Goal: Task Accomplishment & Management: Complete application form

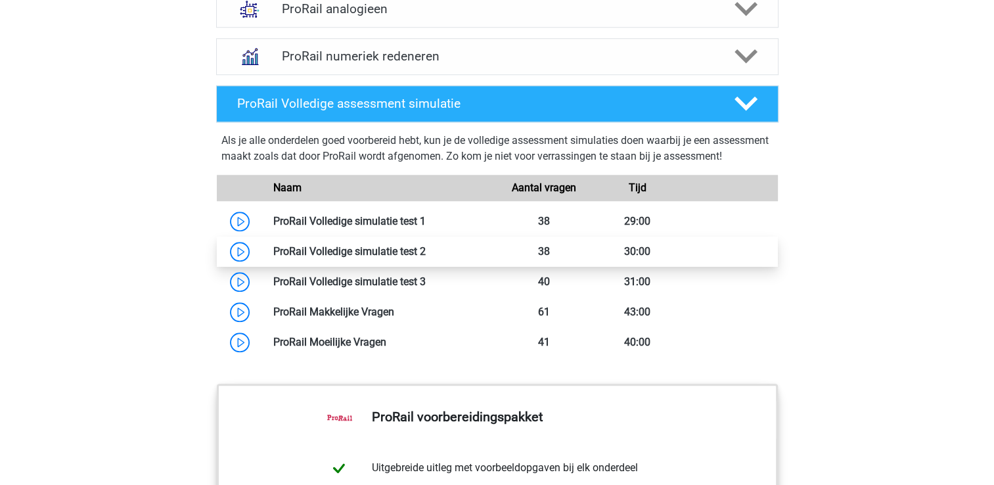
scroll to position [1117, 0]
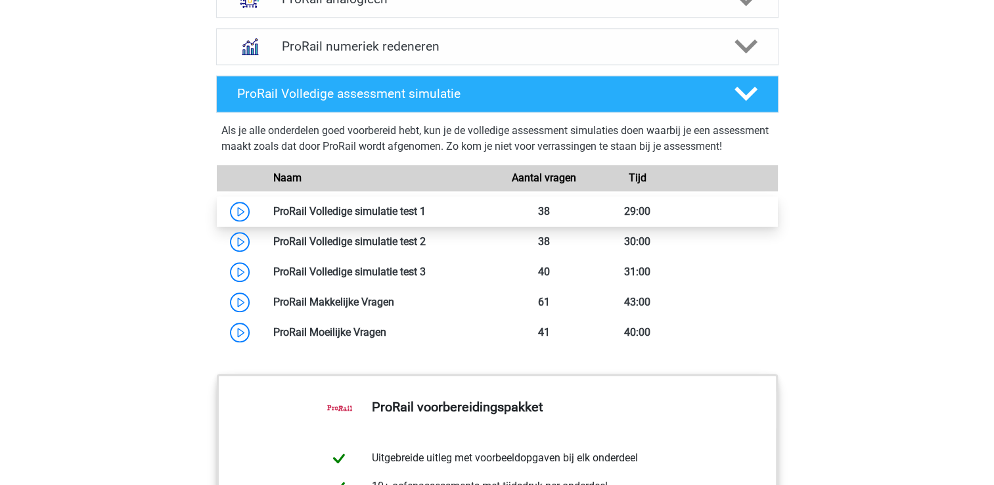
click at [426, 217] on link at bounding box center [426, 211] width 0 height 12
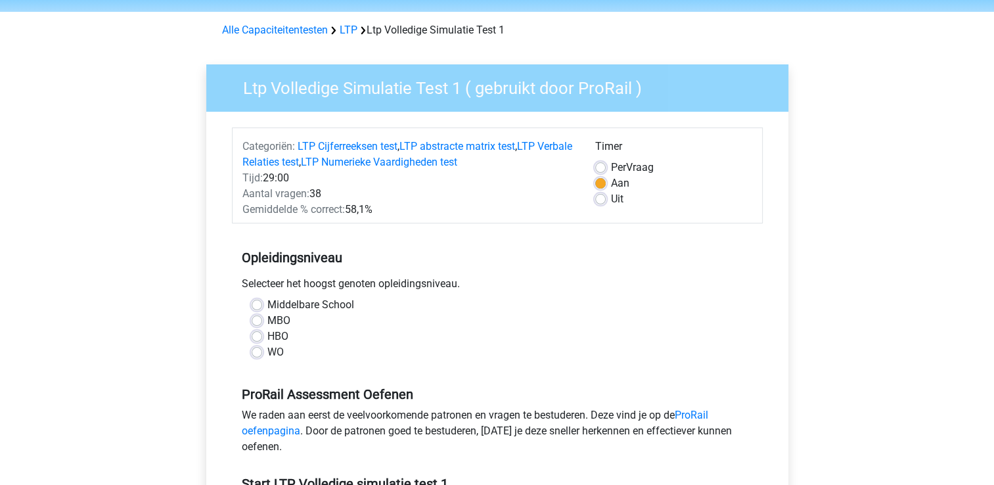
scroll to position [131, 0]
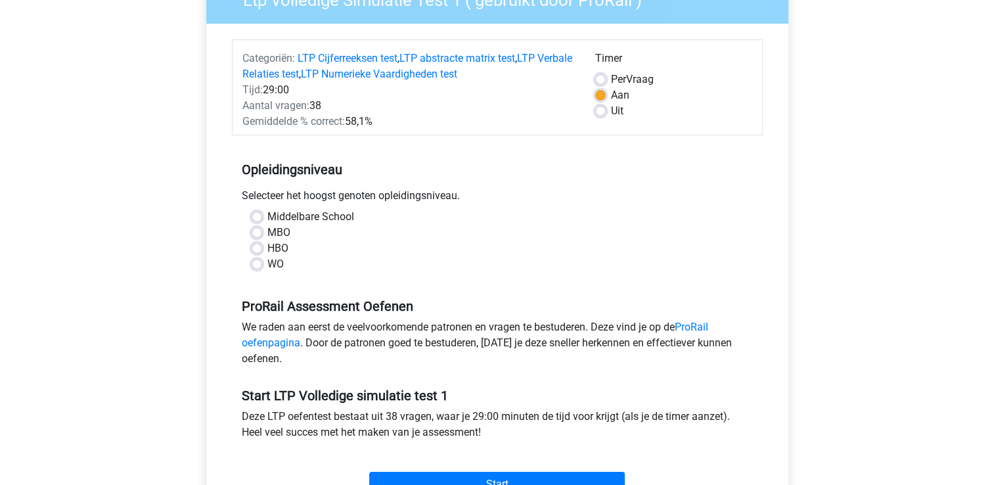
click at [267, 247] on label "HBO" at bounding box center [277, 248] width 21 height 16
click at [256, 247] on input "HBO" at bounding box center [257, 246] width 11 height 13
radio input "true"
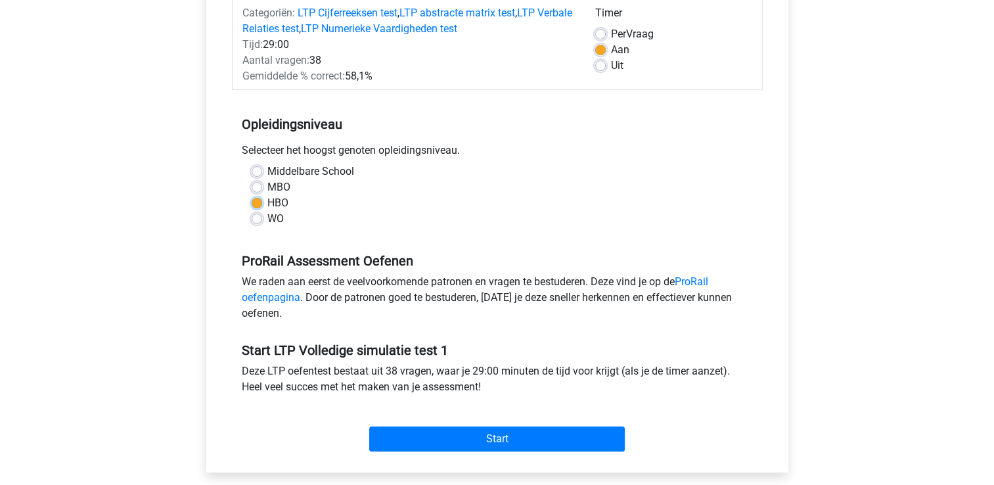
scroll to position [197, 0]
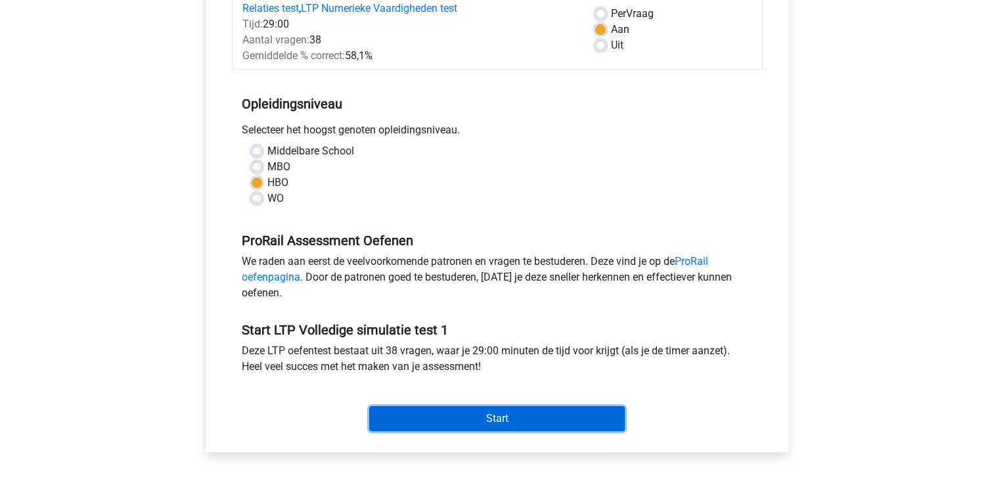
click at [486, 413] on input "Start" at bounding box center [497, 418] width 256 height 25
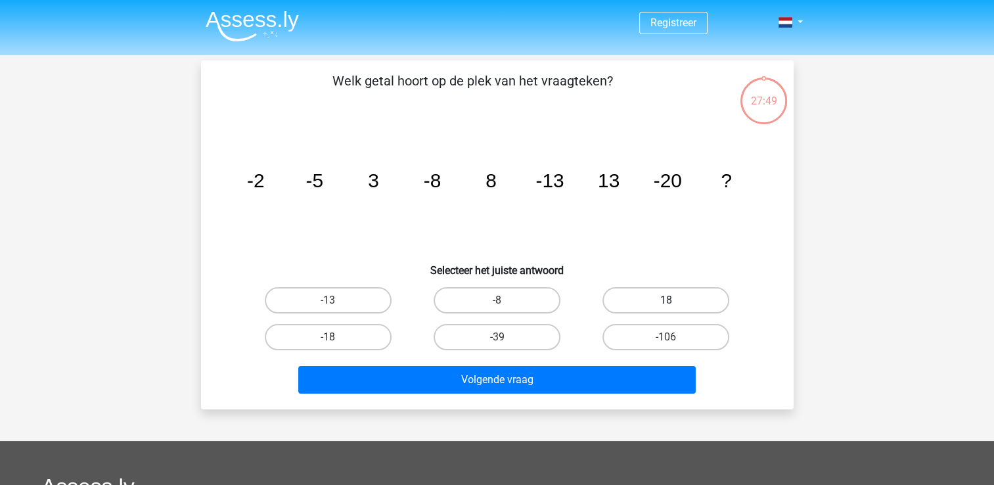
click at [634, 301] on label "18" at bounding box center [665, 300] width 127 height 26
click at [666, 301] on input "18" at bounding box center [670, 304] width 9 height 9
radio input "true"
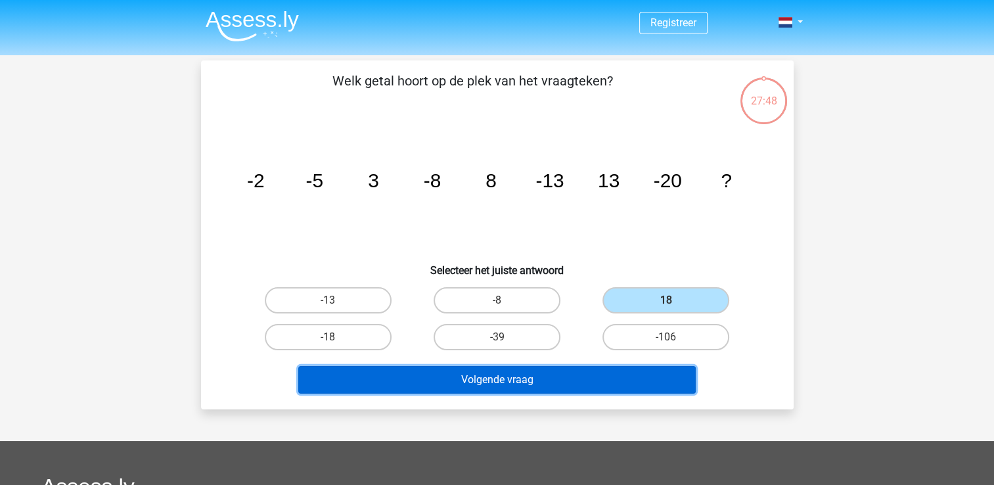
click at [616, 375] on button "Volgende vraag" at bounding box center [496, 380] width 397 height 28
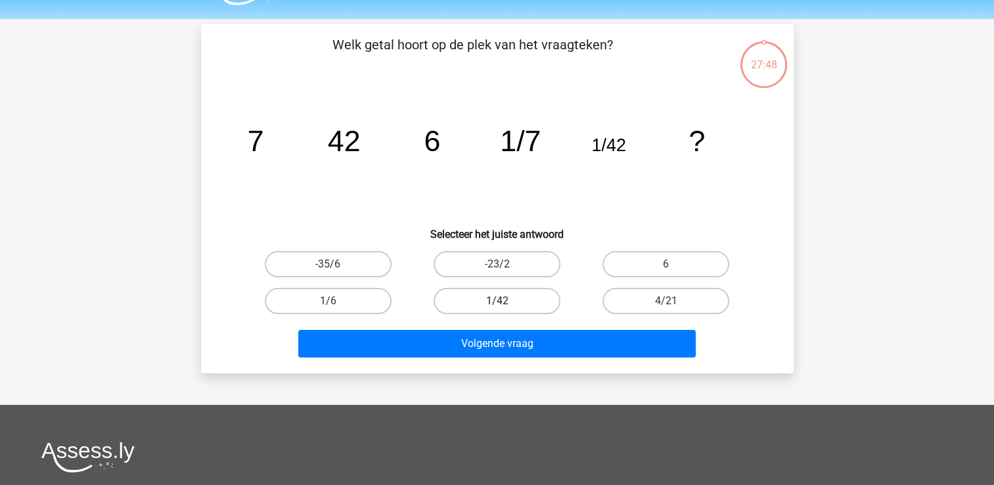
scroll to position [60, 0]
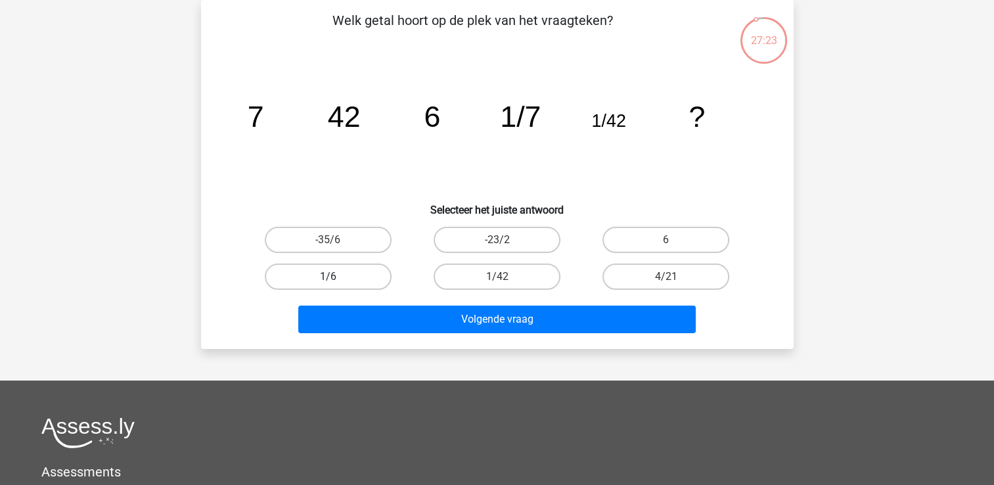
click at [357, 272] on label "1/6" at bounding box center [328, 276] width 127 height 26
click at [336, 277] on input "1/6" at bounding box center [332, 281] width 9 height 9
radio input "true"
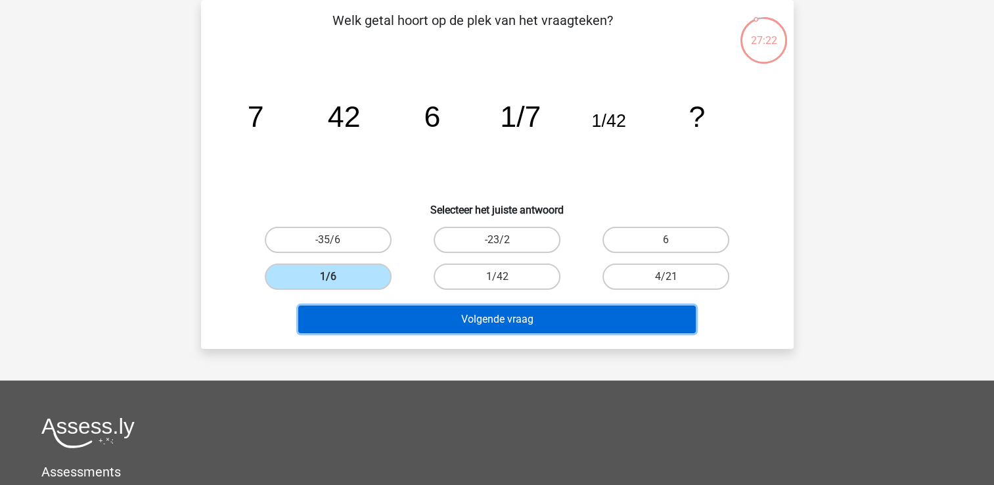
click at [452, 313] on button "Volgende vraag" at bounding box center [496, 319] width 397 height 28
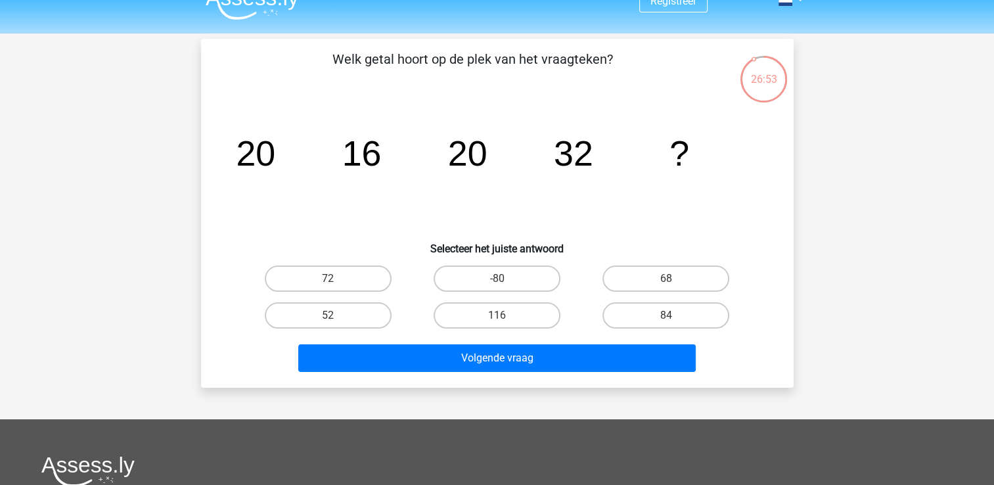
scroll to position [0, 0]
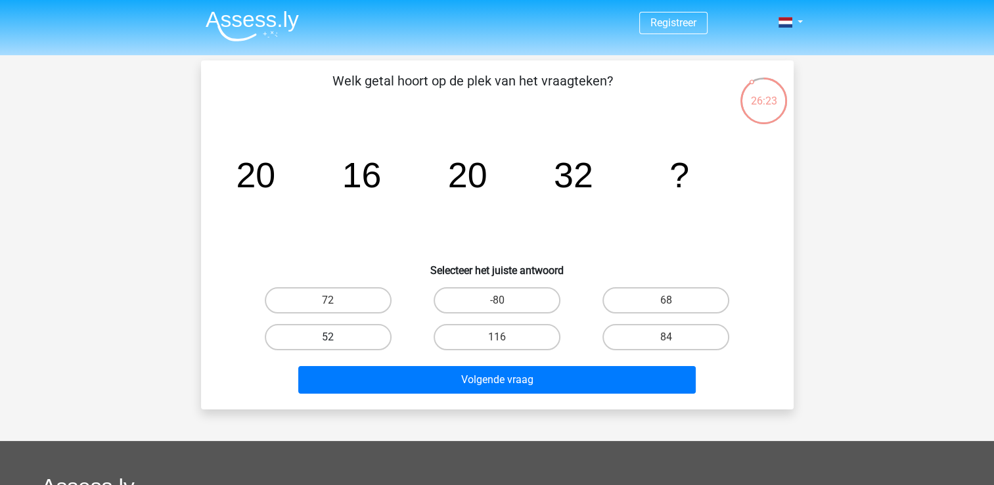
click at [334, 332] on label "52" at bounding box center [328, 337] width 127 height 26
click at [334, 337] on input "52" at bounding box center [332, 341] width 9 height 9
radio input "true"
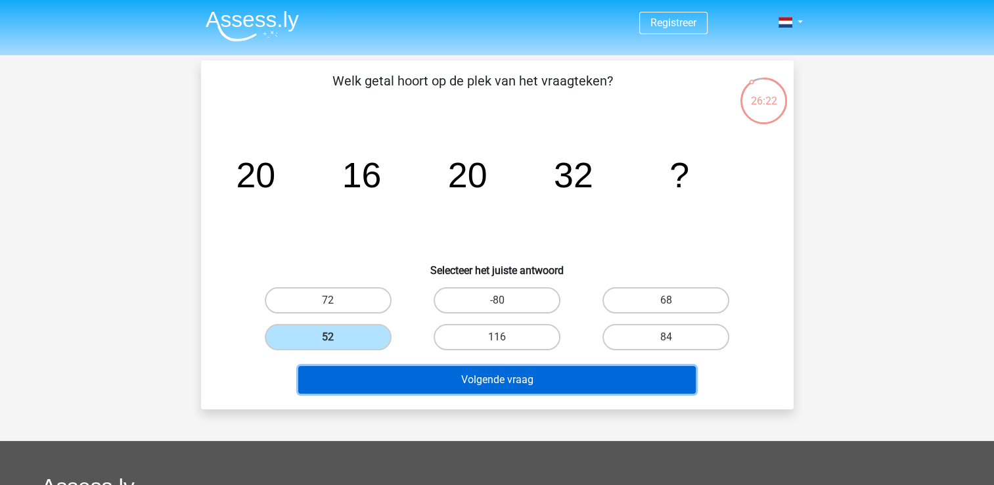
click at [444, 380] on button "Volgende vraag" at bounding box center [496, 380] width 397 height 28
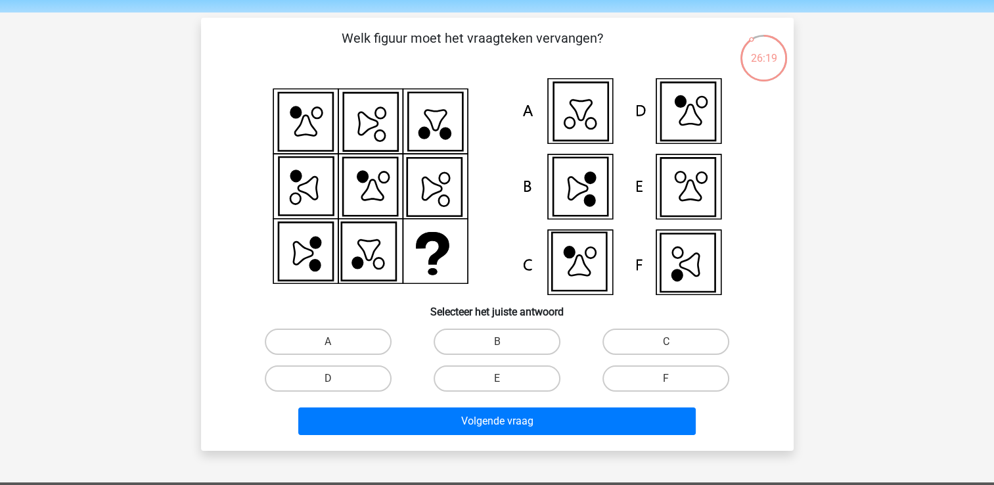
scroll to position [66, 0]
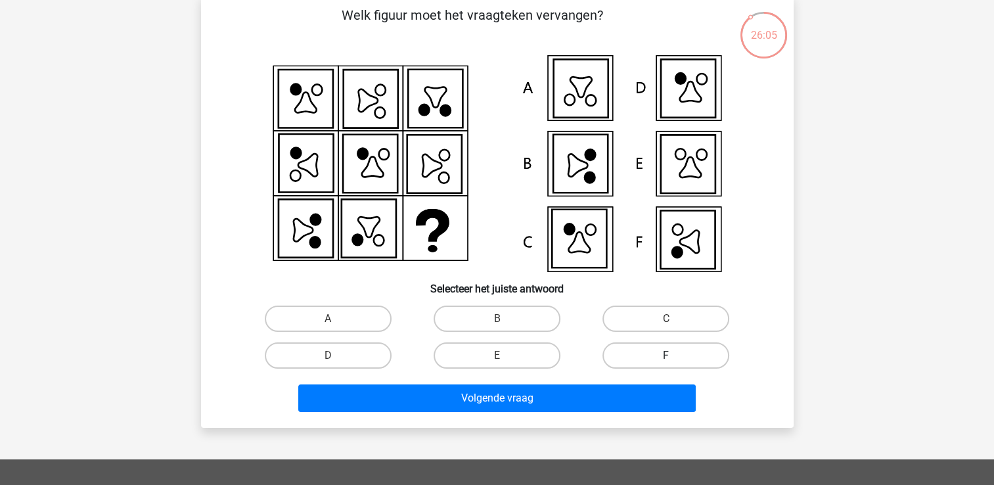
click at [658, 349] on label "F" at bounding box center [665, 355] width 127 height 26
click at [666, 355] on input "F" at bounding box center [670, 359] width 9 height 9
radio input "true"
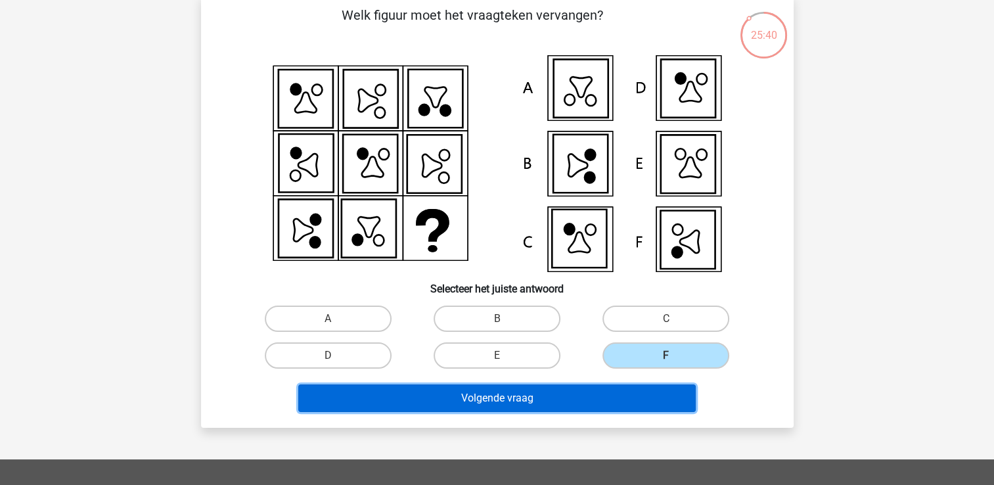
click at [478, 393] on button "Volgende vraag" at bounding box center [496, 398] width 397 height 28
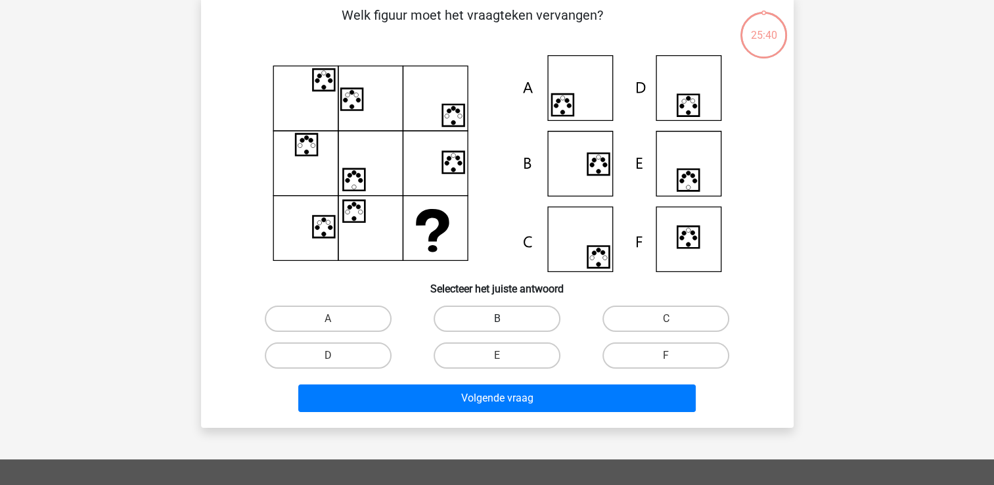
scroll to position [60, 0]
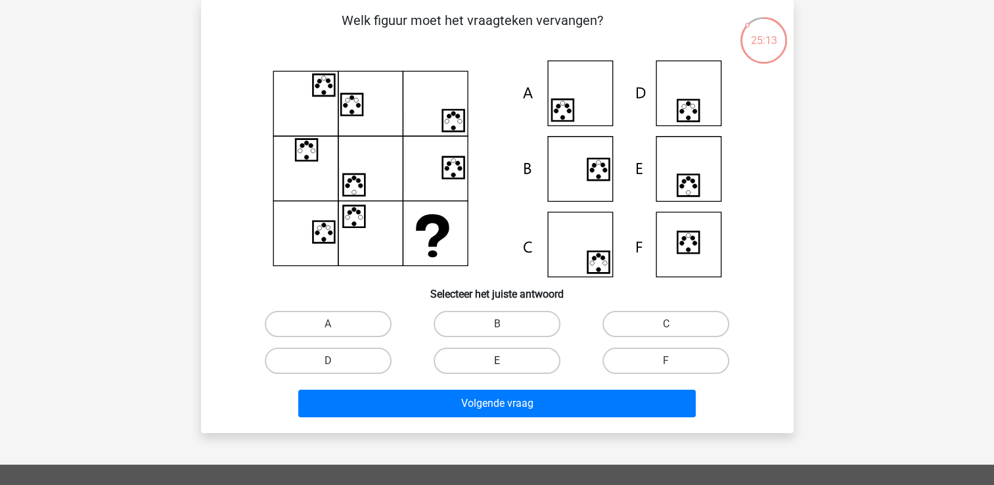
click at [514, 357] on label "E" at bounding box center [497, 361] width 127 height 26
click at [505, 361] on input "E" at bounding box center [501, 365] width 9 height 9
radio input "true"
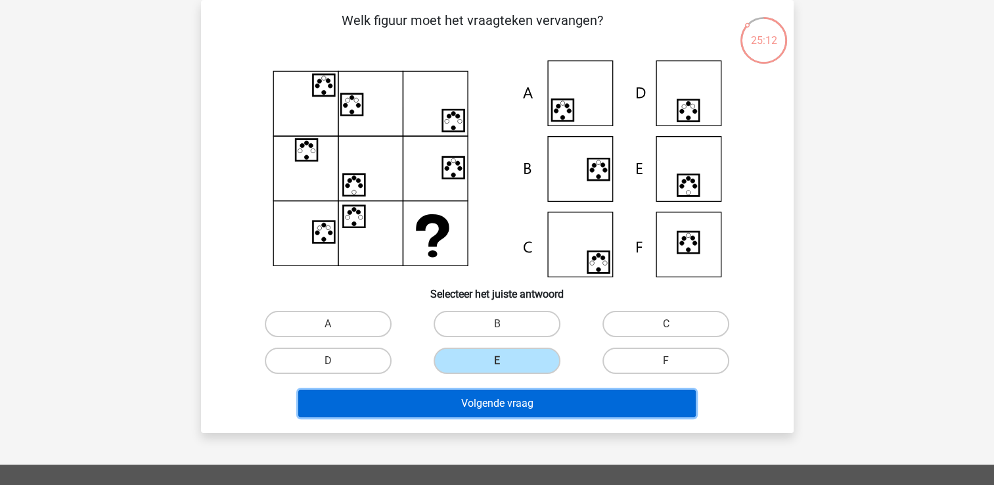
click at [512, 395] on button "Volgende vraag" at bounding box center [496, 404] width 397 height 28
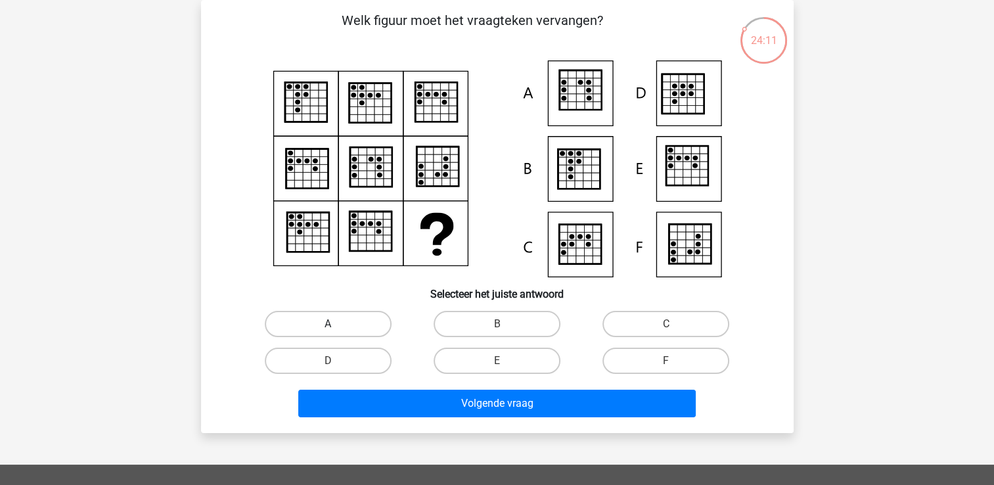
click at [340, 328] on label "A" at bounding box center [328, 324] width 127 height 26
click at [336, 328] on input "A" at bounding box center [332, 328] width 9 height 9
radio input "true"
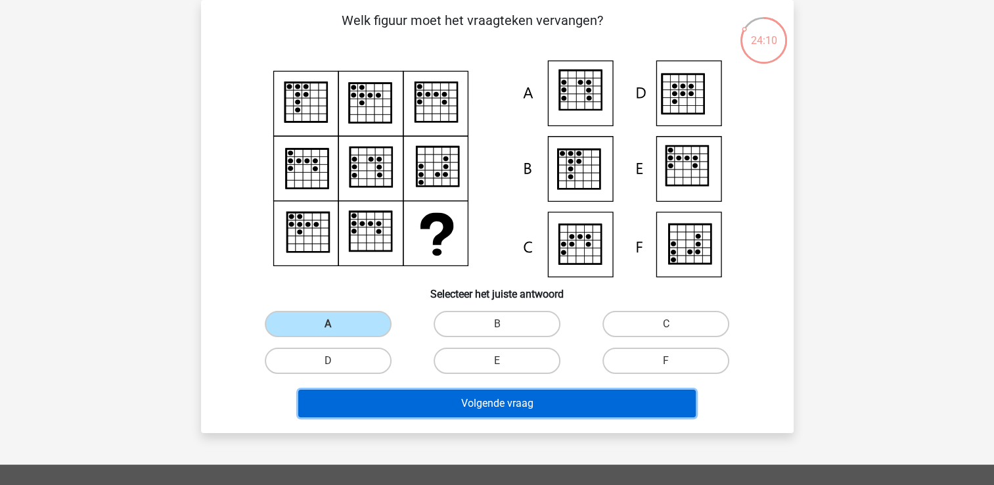
click at [432, 403] on button "Volgende vraag" at bounding box center [496, 404] width 397 height 28
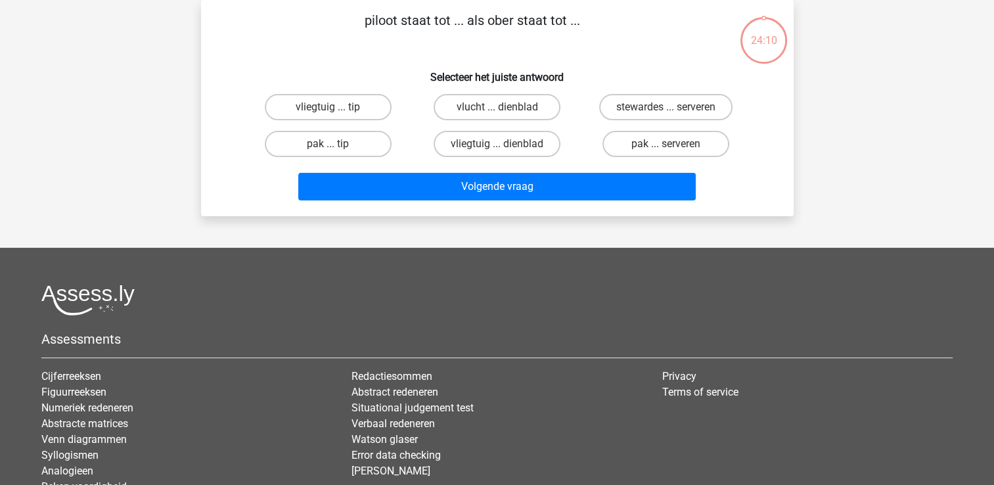
scroll to position [0, 0]
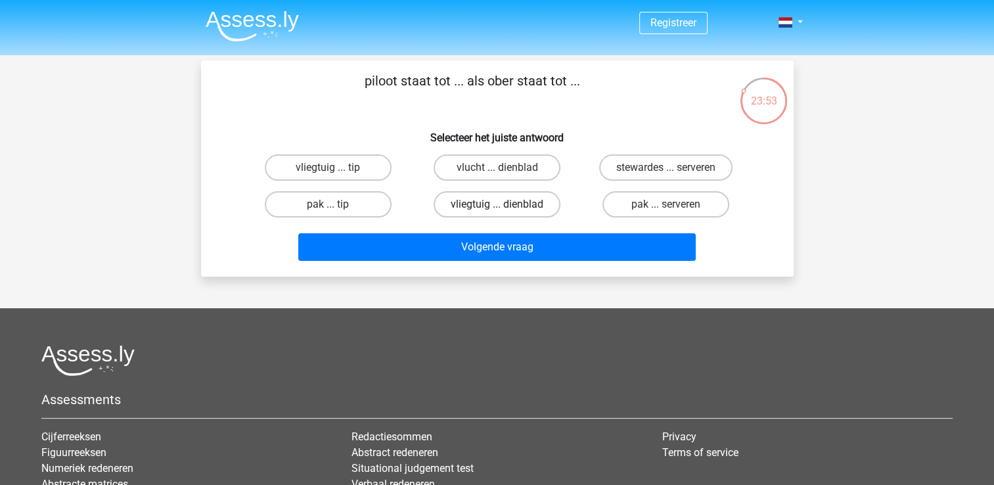
click at [498, 201] on label "vliegtuig ... dienblad" at bounding box center [497, 204] width 127 height 26
click at [498, 204] on input "vliegtuig ... dienblad" at bounding box center [501, 208] width 9 height 9
radio input "true"
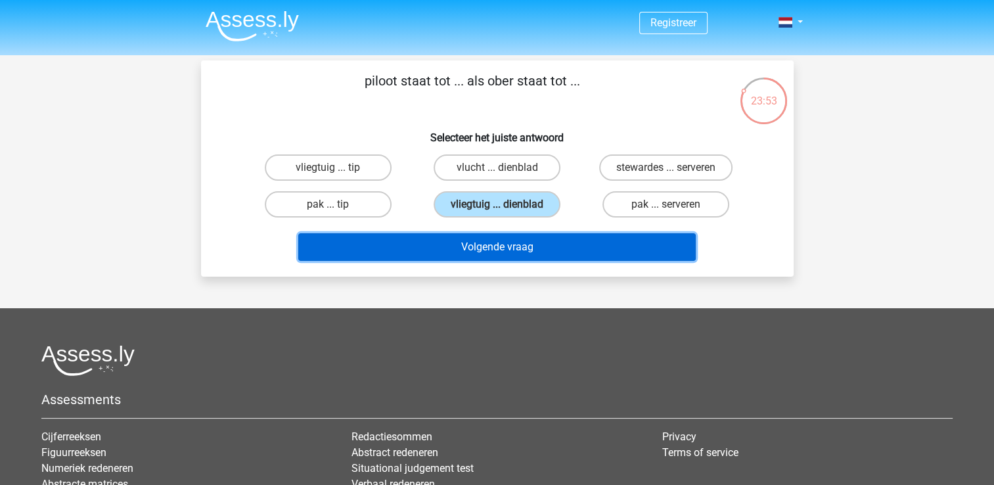
click at [494, 251] on button "Volgende vraag" at bounding box center [496, 247] width 397 height 28
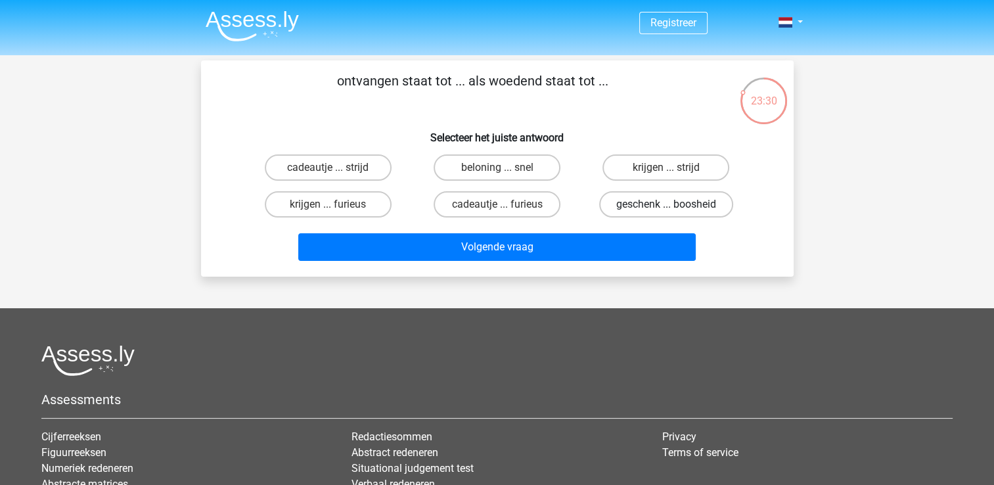
click at [619, 204] on label "geschenk ... boosheid" at bounding box center [666, 204] width 134 height 26
click at [666, 204] on input "geschenk ... boosheid" at bounding box center [670, 208] width 9 height 9
radio input "true"
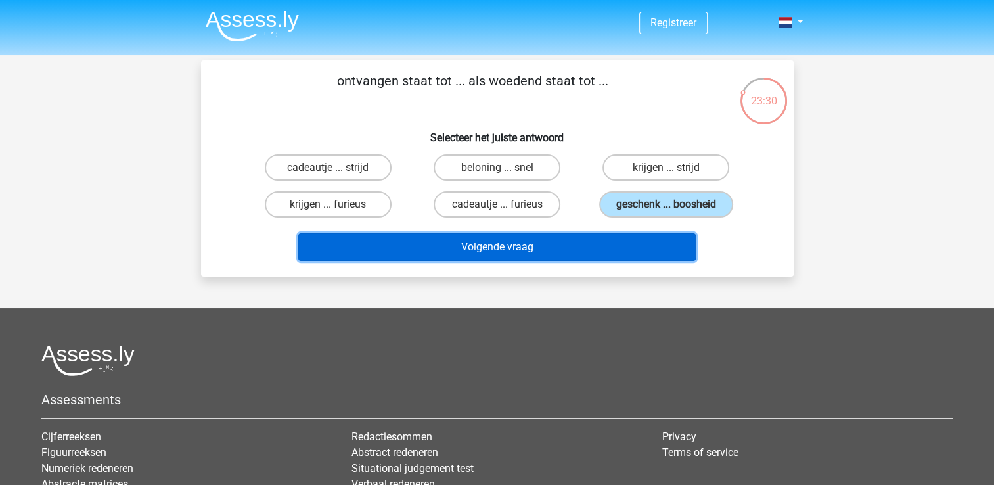
click at [568, 246] on button "Volgende vraag" at bounding box center [496, 247] width 397 height 28
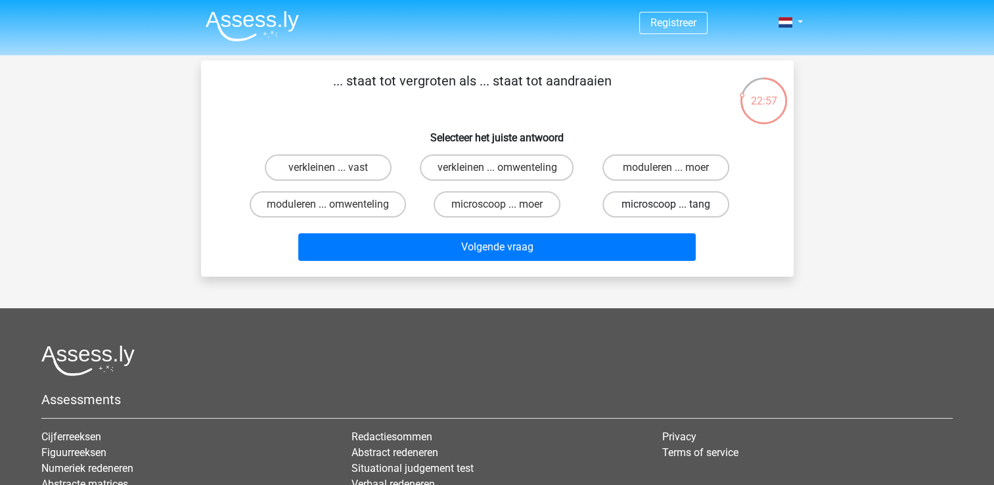
click at [627, 202] on label "microscoop ... tang" at bounding box center [665, 204] width 127 height 26
click at [666, 204] on input "microscoop ... tang" at bounding box center [670, 208] width 9 height 9
radio input "true"
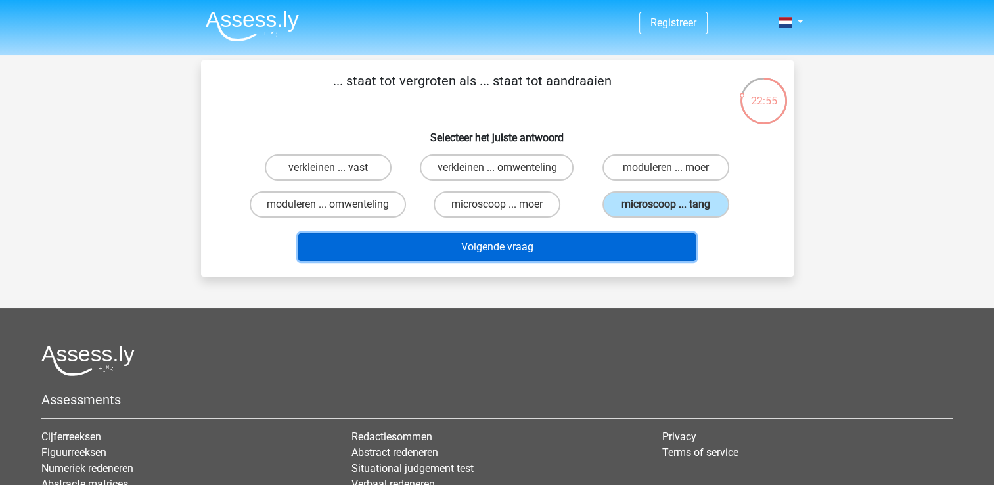
click at [591, 242] on button "Volgende vraag" at bounding box center [496, 247] width 397 height 28
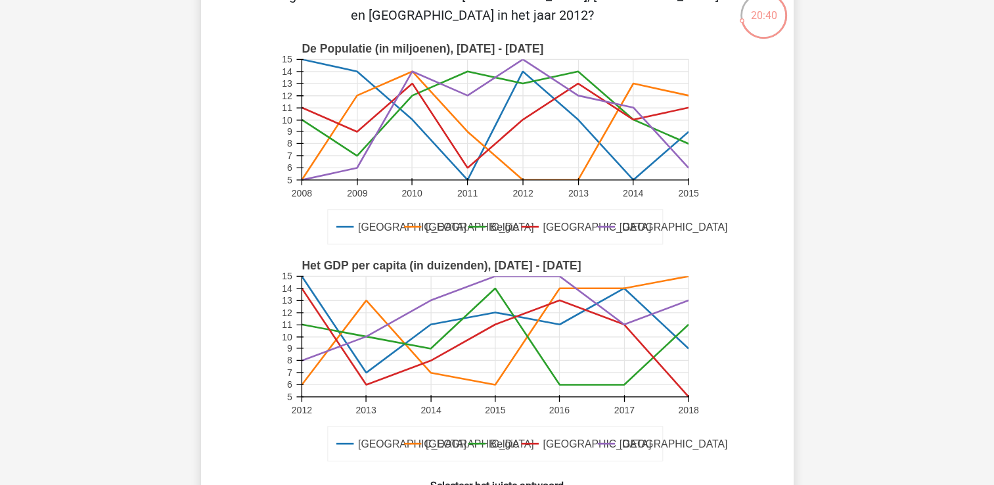
scroll to position [263, 0]
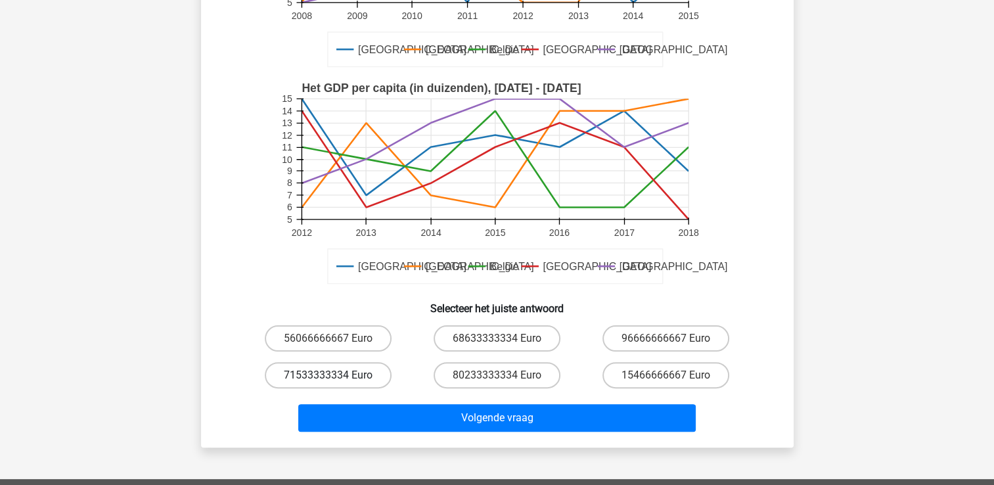
click at [342, 368] on label "71533333334 Euro" at bounding box center [328, 375] width 127 height 26
click at [336, 375] on input "71533333334 Euro" at bounding box center [332, 379] width 9 height 9
radio input "true"
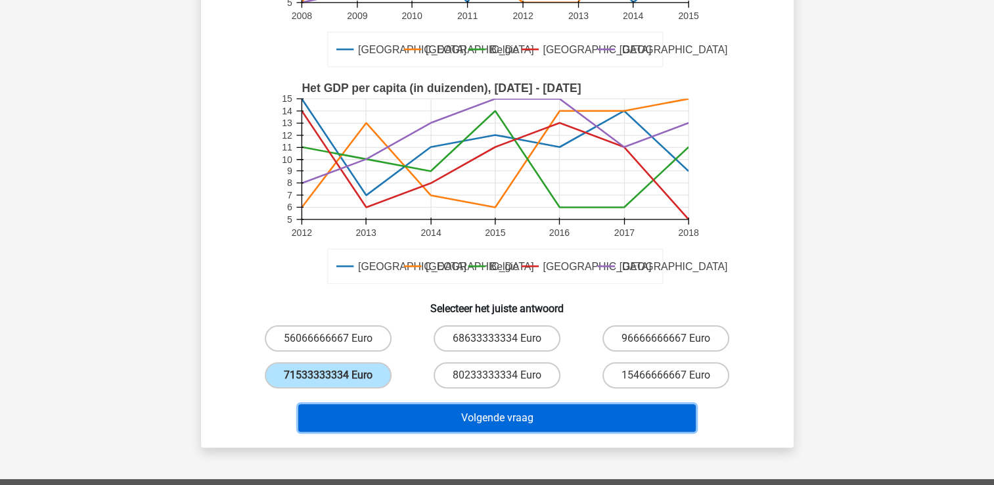
click at [403, 407] on button "Volgende vraag" at bounding box center [496, 418] width 397 height 28
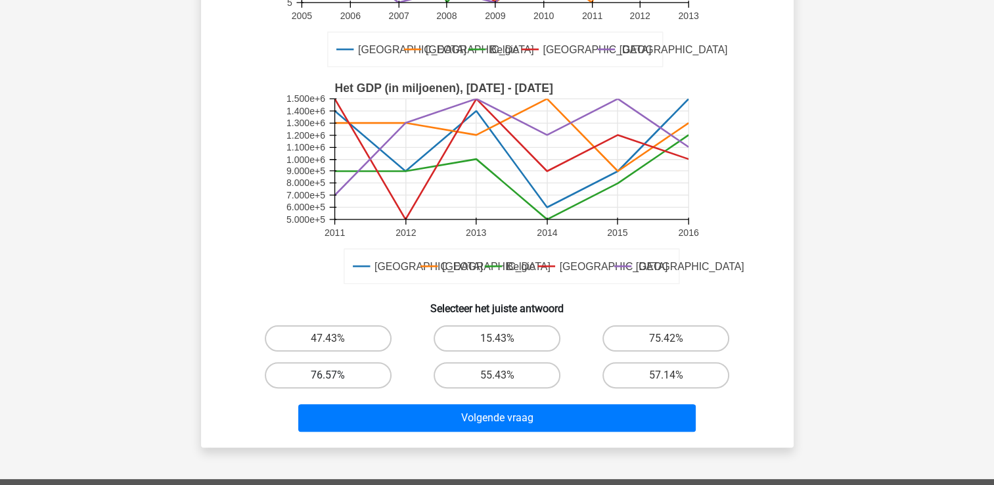
click at [347, 369] on label "76.57%" at bounding box center [328, 375] width 127 height 26
click at [336, 375] on input "76.57%" at bounding box center [332, 379] width 9 height 9
radio input "true"
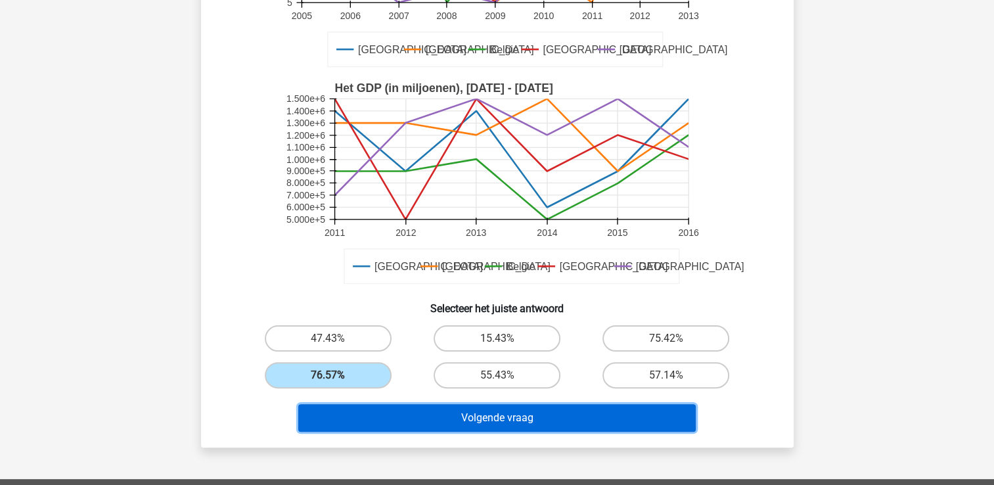
click at [459, 412] on button "Volgende vraag" at bounding box center [496, 418] width 397 height 28
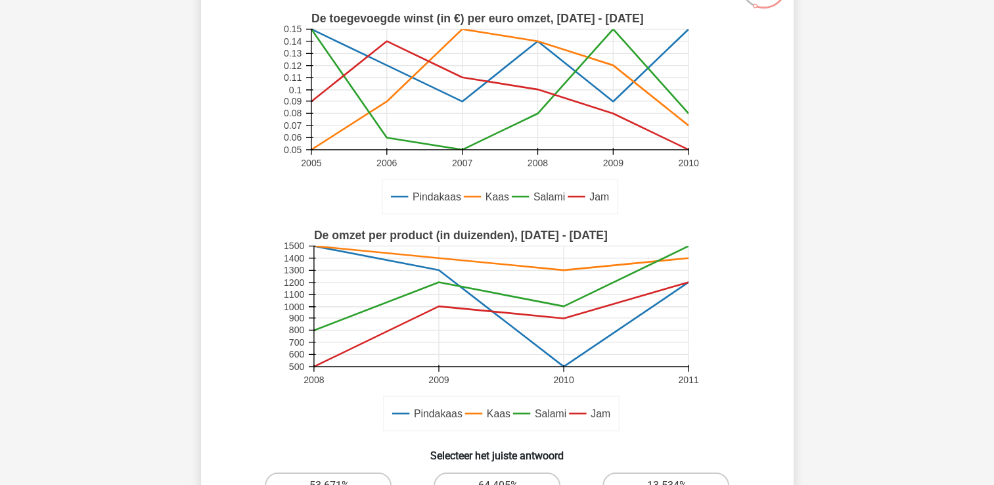
scroll to position [197, 0]
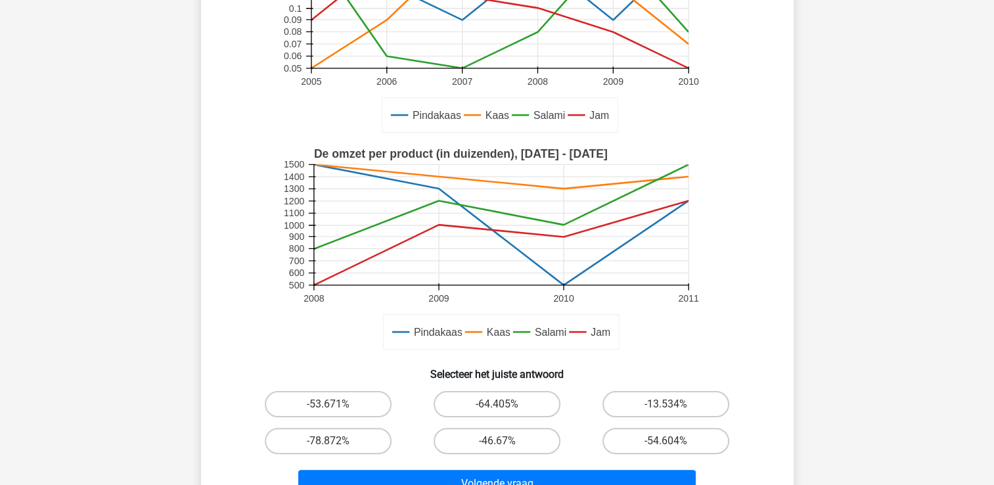
click at [503, 448] on input "-46.67%" at bounding box center [501, 445] width 9 height 9
radio input "true"
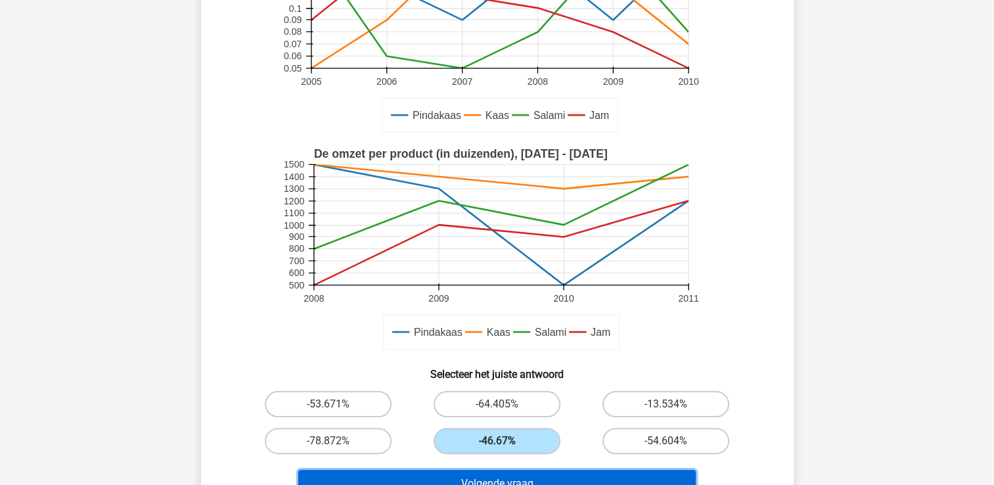
click at [518, 482] on button "Volgende vraag" at bounding box center [496, 484] width 397 height 28
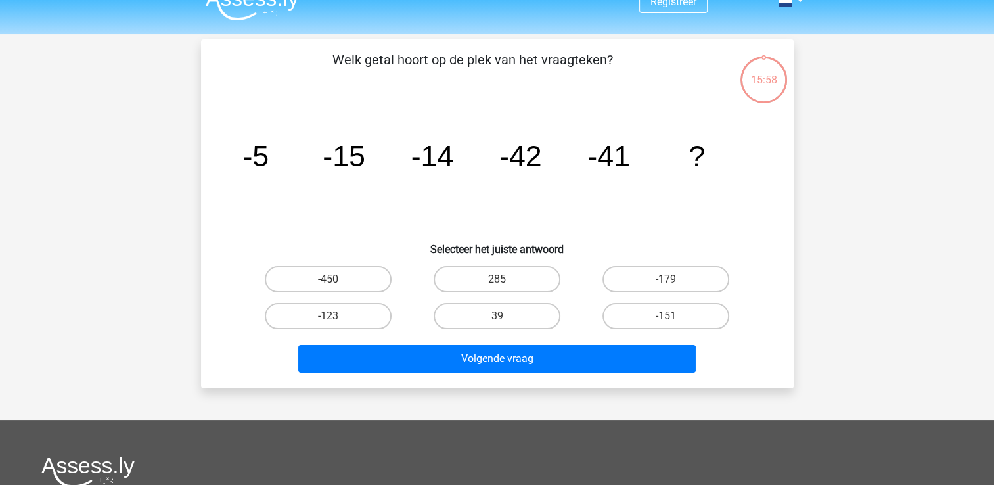
scroll to position [0, 0]
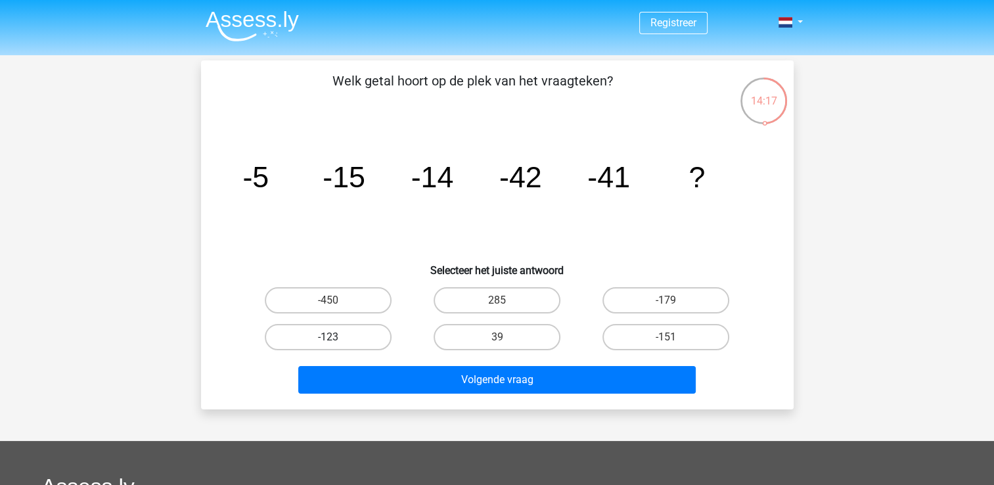
click at [339, 331] on label "-123" at bounding box center [328, 337] width 127 height 26
click at [336, 337] on input "-123" at bounding box center [332, 341] width 9 height 9
radio input "true"
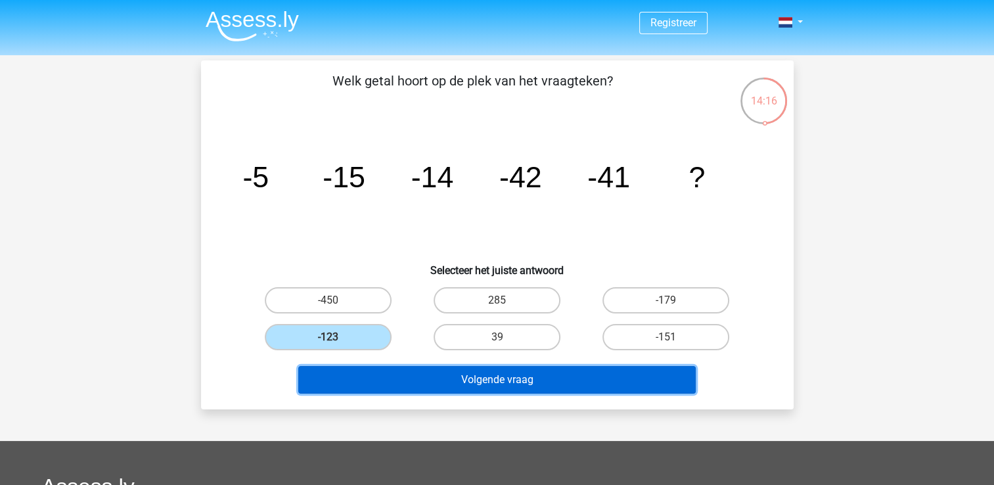
click at [422, 378] on button "Volgende vraag" at bounding box center [496, 380] width 397 height 28
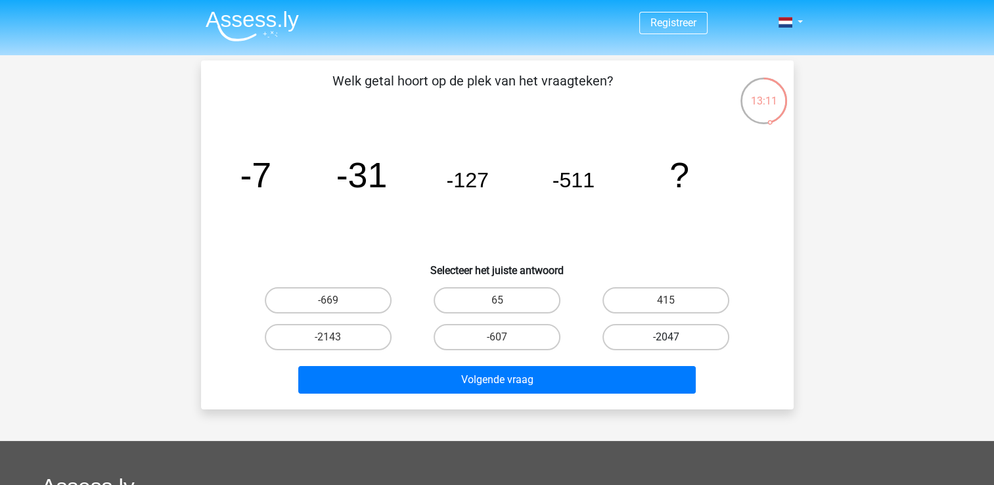
click at [700, 335] on label "-2047" at bounding box center [665, 337] width 127 height 26
click at [675, 337] on input "-2047" at bounding box center [670, 341] width 9 height 9
radio input "true"
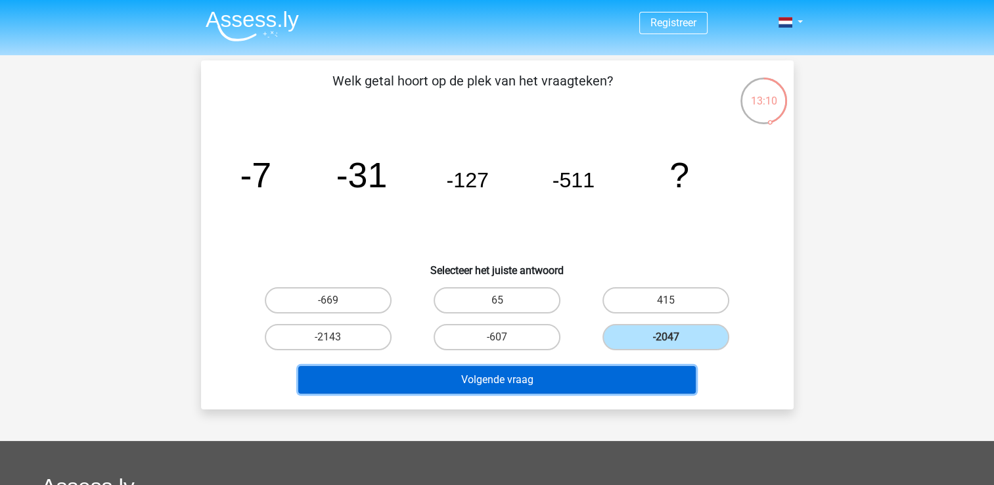
click at [656, 373] on button "Volgende vraag" at bounding box center [496, 380] width 397 height 28
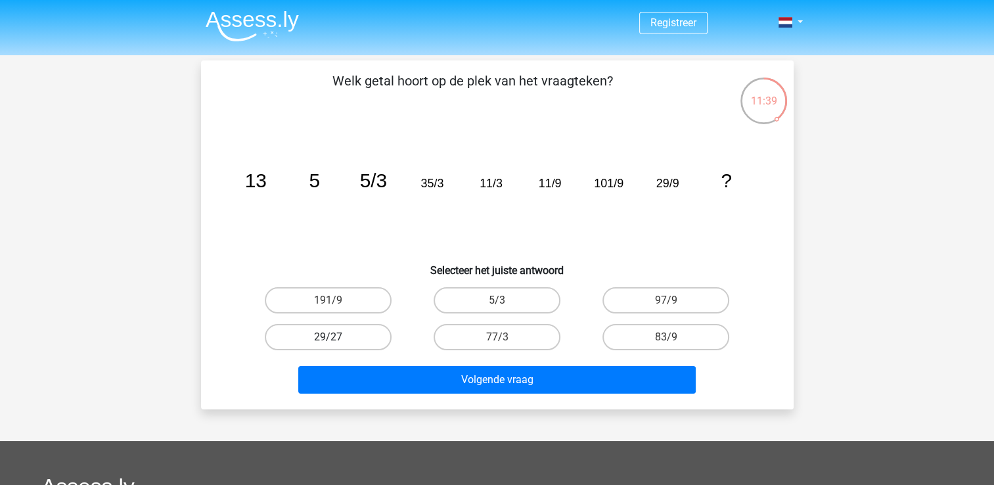
click at [313, 337] on label "29/27" at bounding box center [328, 337] width 127 height 26
click at [328, 337] on input "29/27" at bounding box center [332, 341] width 9 height 9
radio input "true"
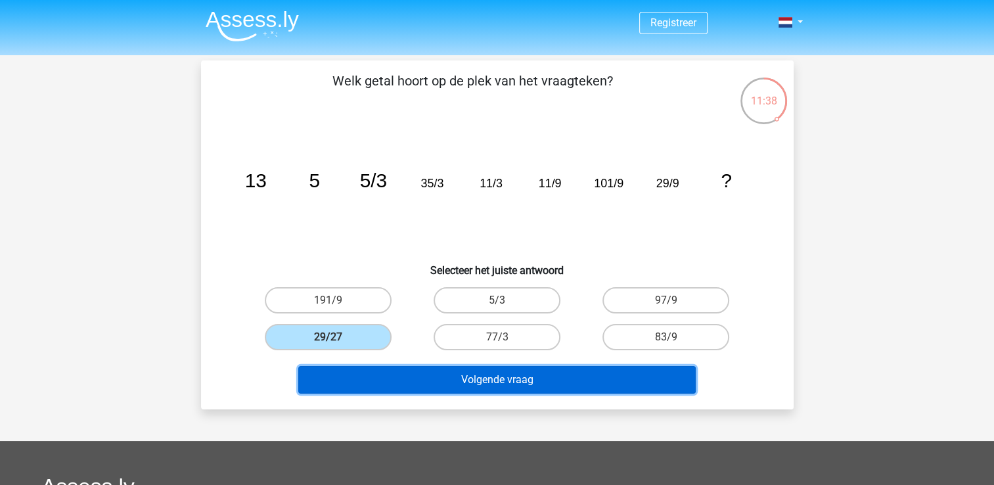
click at [413, 374] on button "Volgende vraag" at bounding box center [496, 380] width 397 height 28
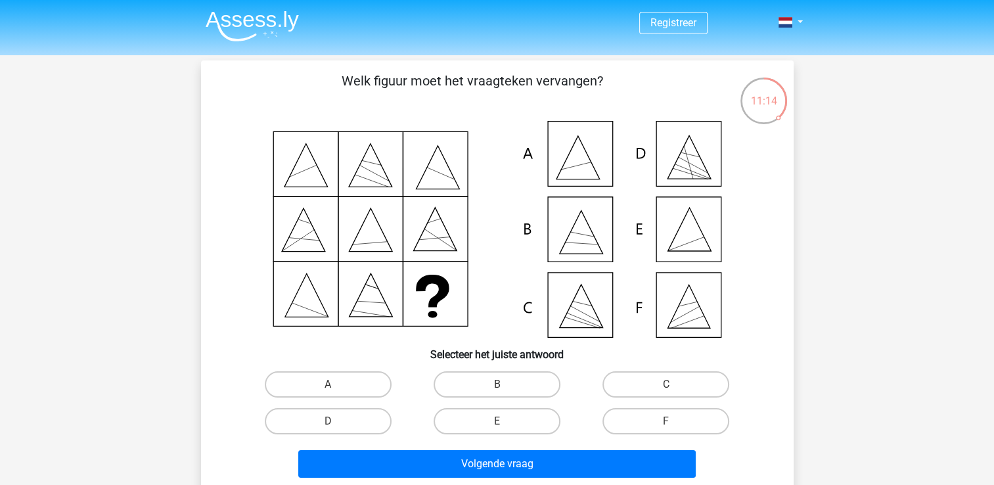
click at [696, 235] on icon at bounding box center [497, 229] width 529 height 217
click at [678, 251] on icon at bounding box center [497, 229] width 529 height 217
drag, startPoint x: 686, startPoint y: 233, endPoint x: 686, endPoint y: 242, distance: 9.9
click at [687, 233] on icon at bounding box center [497, 229] width 529 height 217
click at [536, 422] on label "E" at bounding box center [497, 421] width 127 height 26
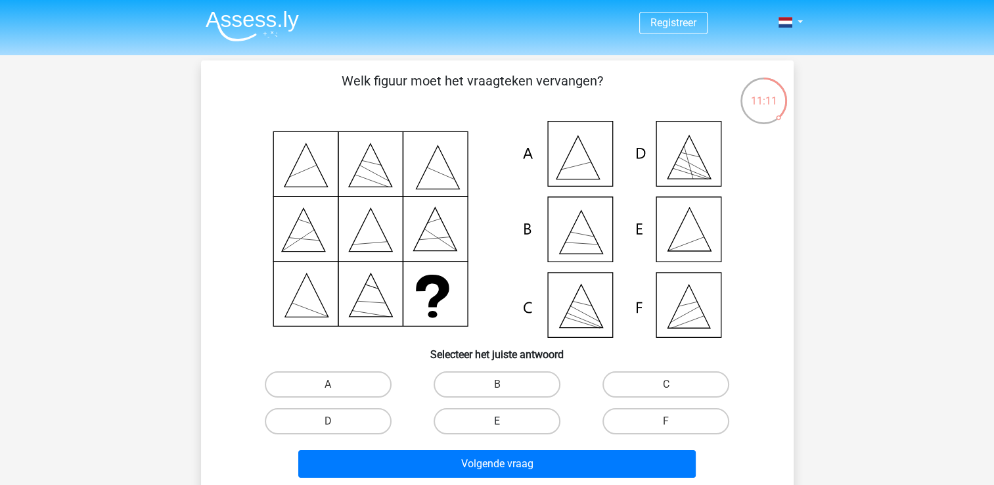
click at [505, 422] on input "E" at bounding box center [501, 425] width 9 height 9
radio input "true"
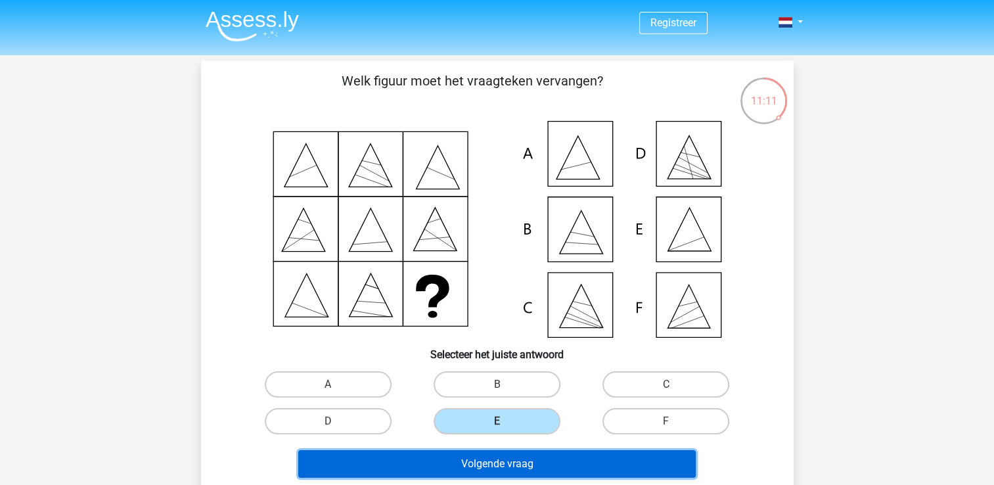
click at [534, 460] on button "Volgende vraag" at bounding box center [496, 464] width 397 height 28
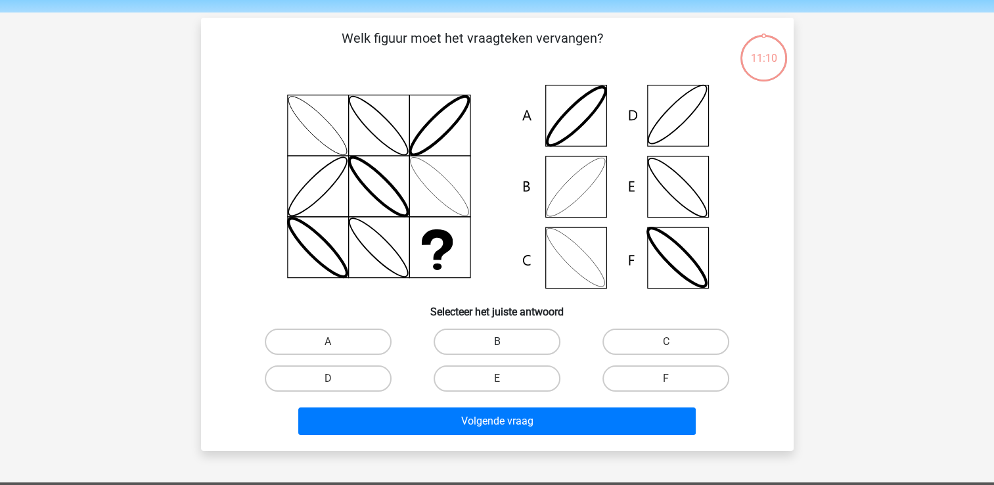
scroll to position [66, 0]
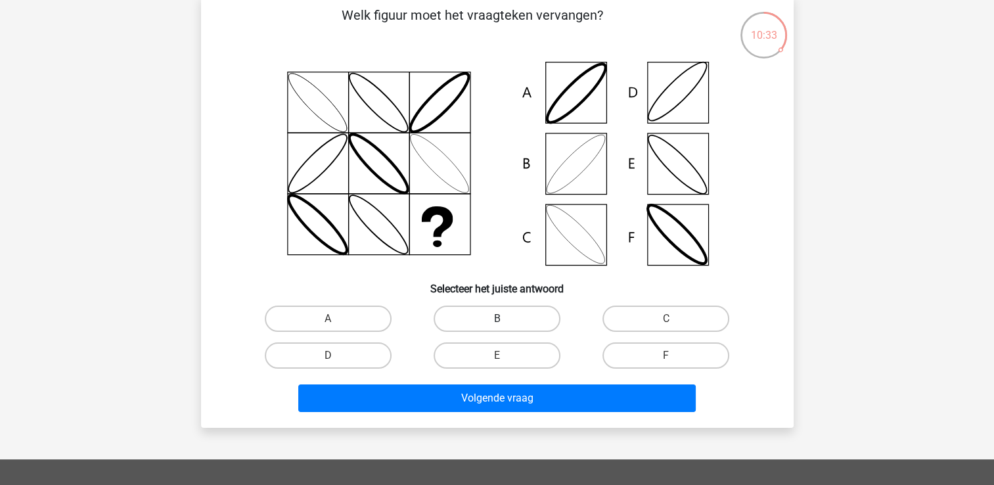
click at [522, 321] on label "B" at bounding box center [497, 318] width 127 height 26
click at [505, 321] on input "B" at bounding box center [501, 323] width 9 height 9
radio input "true"
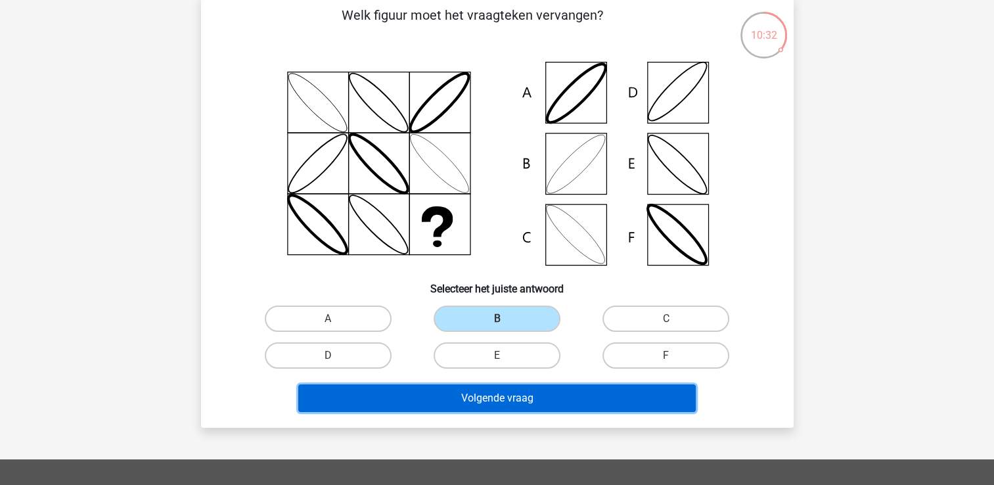
click at [509, 388] on button "Volgende vraag" at bounding box center [496, 398] width 397 height 28
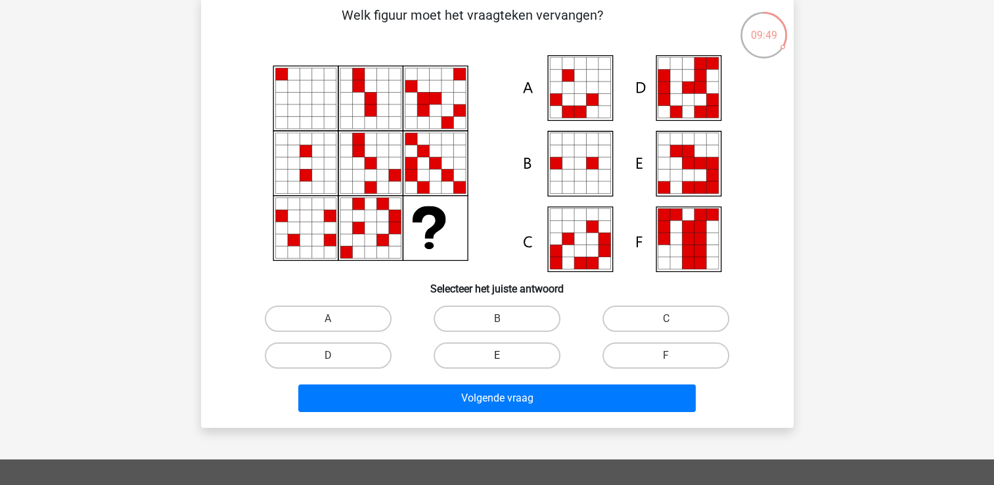
click at [533, 354] on label "E" at bounding box center [497, 355] width 127 height 26
click at [505, 355] on input "E" at bounding box center [501, 359] width 9 height 9
radio input "true"
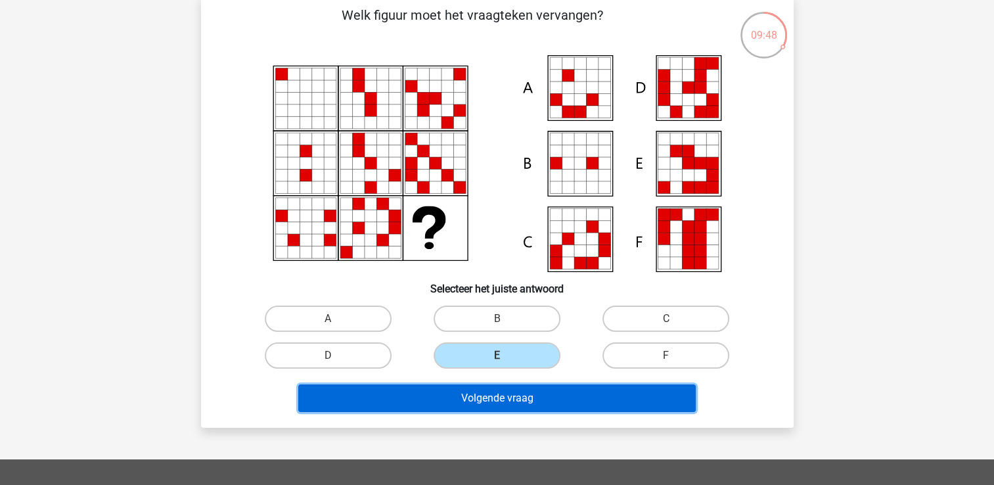
click at [539, 403] on button "Volgende vraag" at bounding box center [496, 398] width 397 height 28
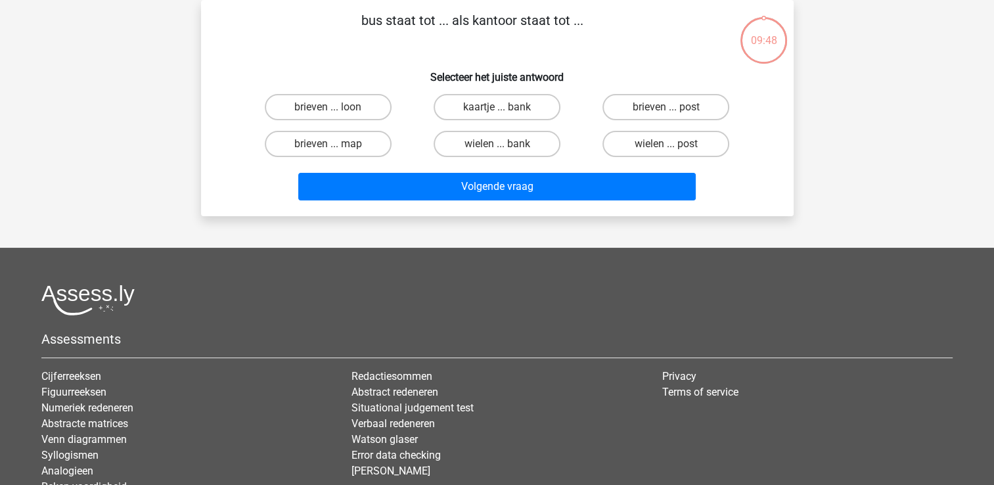
scroll to position [0, 0]
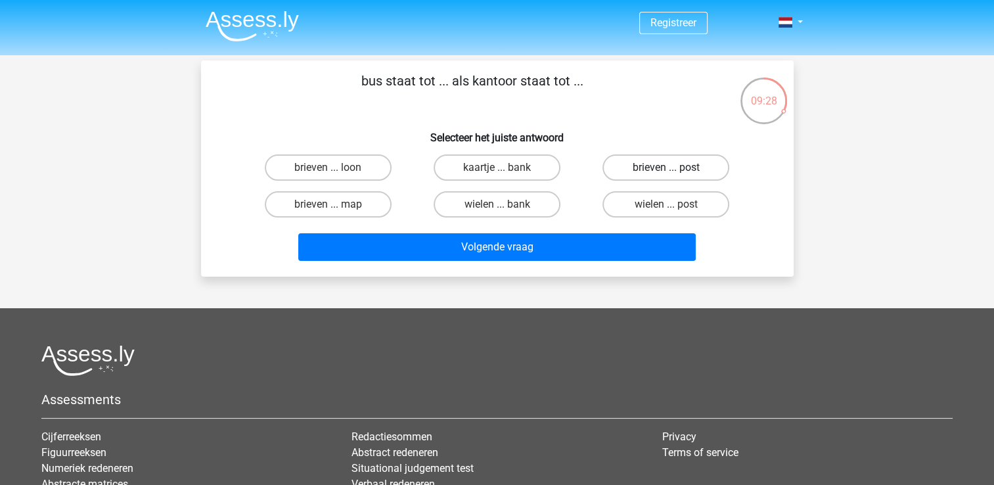
click at [641, 172] on label "brieven ... post" at bounding box center [665, 167] width 127 height 26
click at [666, 172] on input "brieven ... post" at bounding box center [670, 172] width 9 height 9
radio input "true"
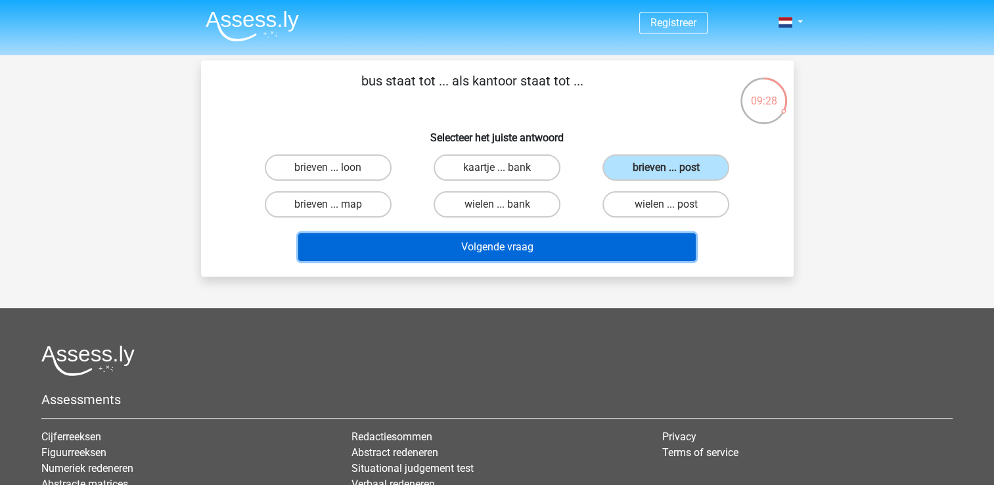
click at [595, 243] on button "Volgende vraag" at bounding box center [496, 247] width 397 height 28
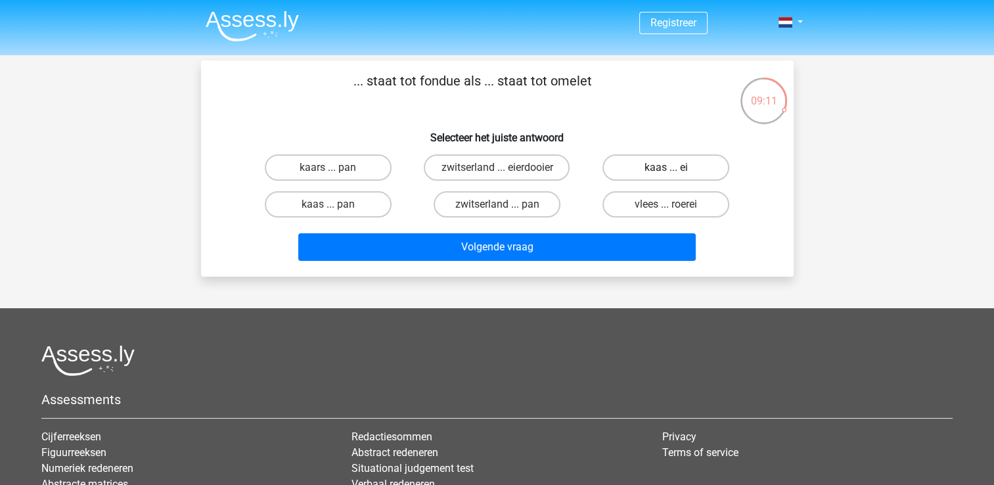
click at [697, 169] on label "kaas ... ei" at bounding box center [665, 167] width 127 height 26
click at [675, 169] on input "kaas ... ei" at bounding box center [670, 172] width 9 height 9
radio input "true"
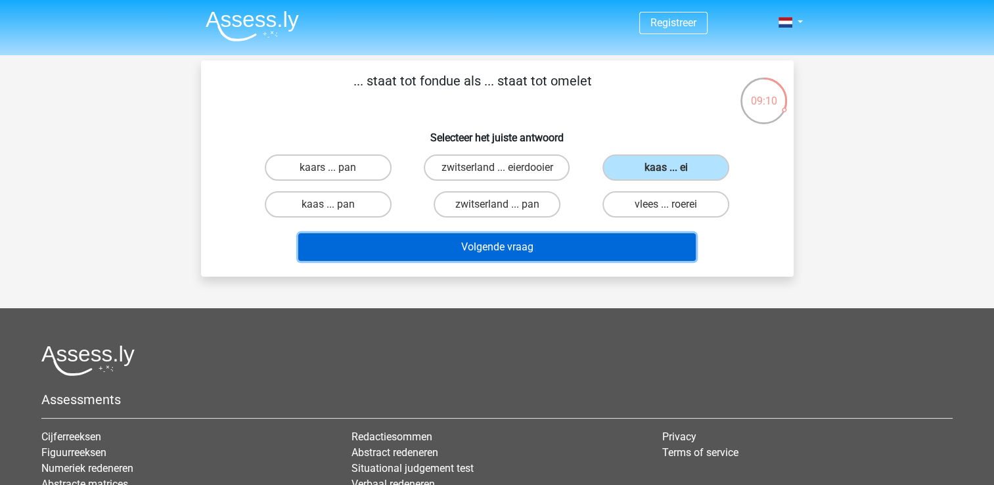
click at [520, 238] on button "Volgende vraag" at bounding box center [496, 247] width 397 height 28
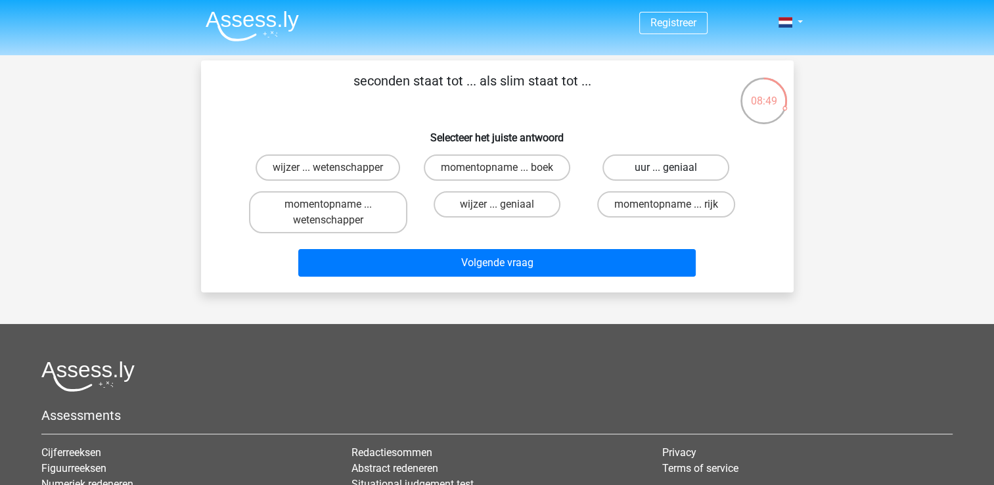
click at [643, 169] on label "uur ... geniaal" at bounding box center [665, 167] width 127 height 26
click at [666, 169] on input "uur ... geniaal" at bounding box center [670, 172] width 9 height 9
radio input "true"
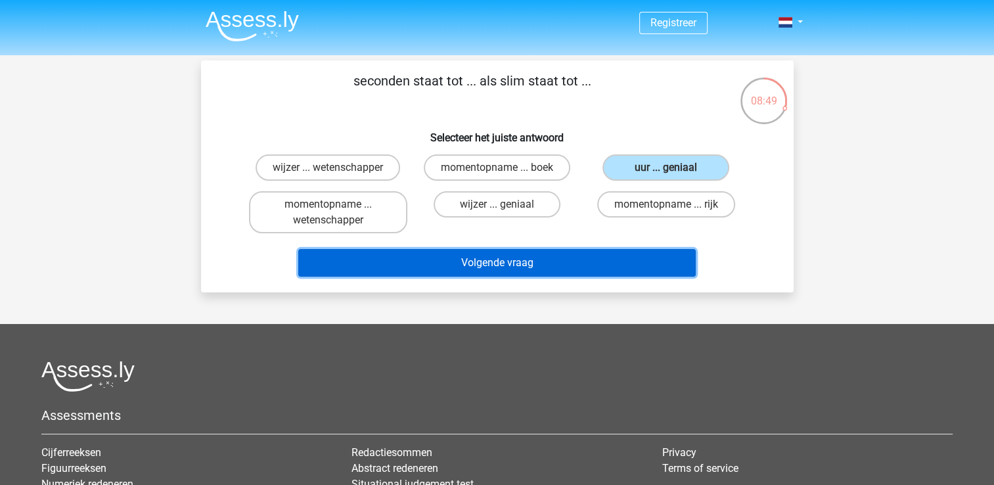
click at [570, 256] on button "Volgende vraag" at bounding box center [496, 263] width 397 height 28
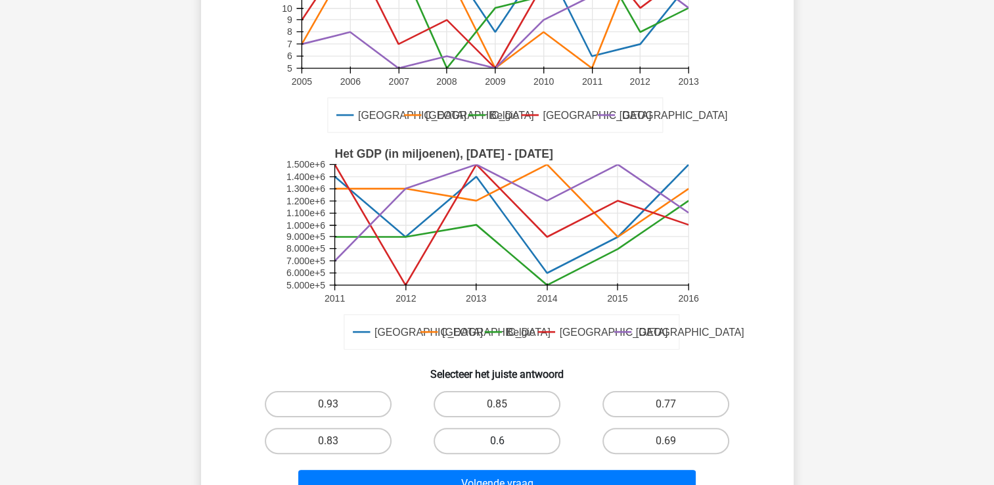
scroll to position [263, 0]
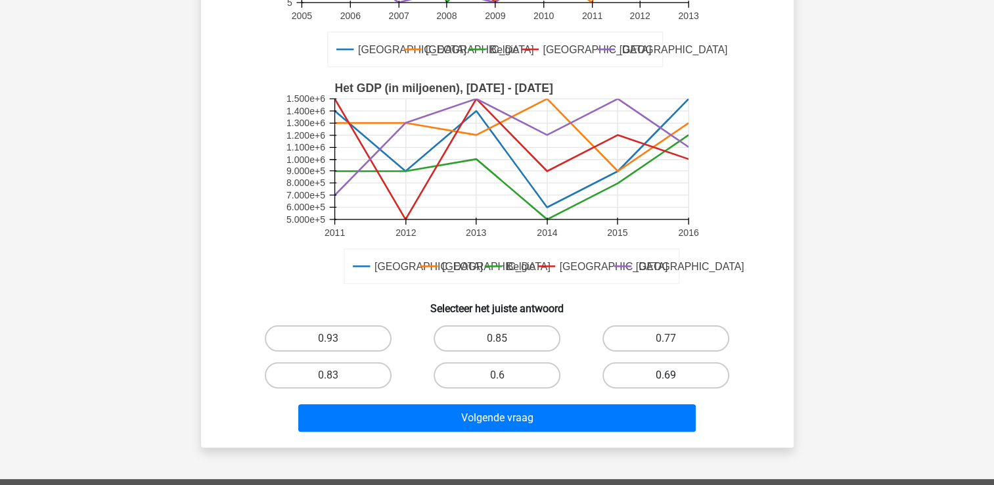
click at [630, 380] on label "0.69" at bounding box center [665, 375] width 127 height 26
click at [666, 380] on input "0.69" at bounding box center [670, 379] width 9 height 9
radio input "true"
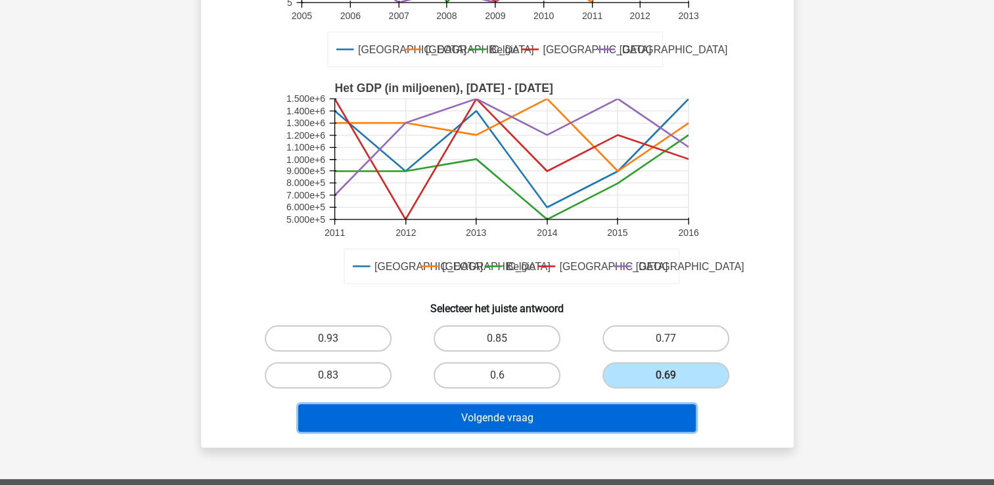
click at [547, 420] on button "Volgende vraag" at bounding box center [496, 418] width 397 height 28
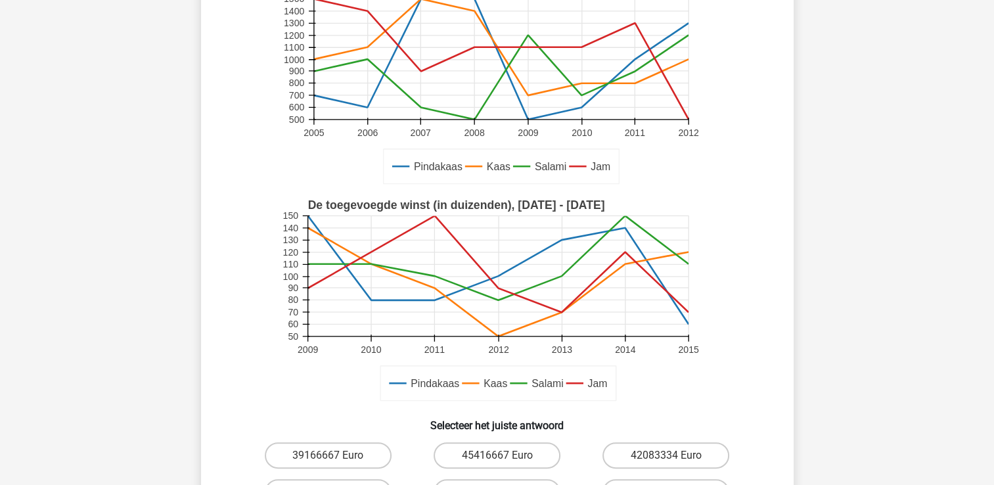
scroll to position [328, 0]
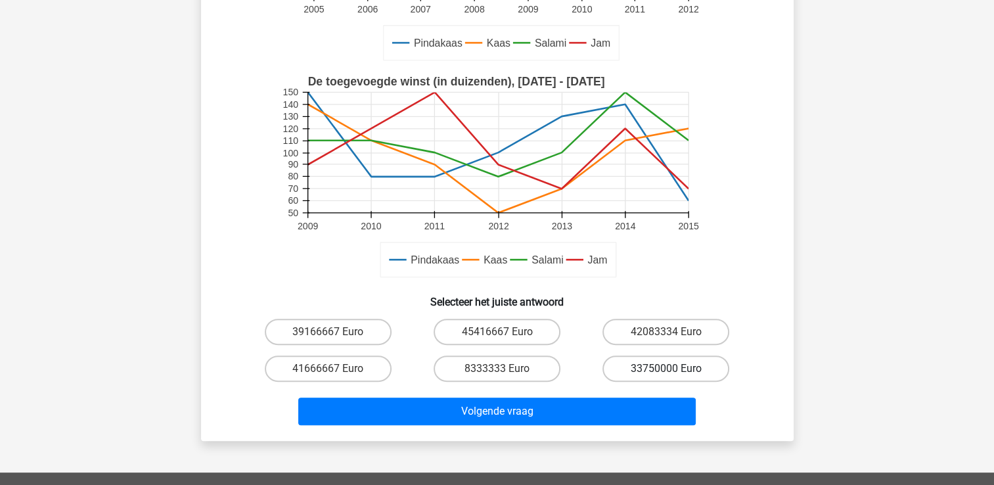
click at [624, 367] on label "33750000 Euro" at bounding box center [665, 368] width 127 height 26
click at [666, 369] on input "33750000 Euro" at bounding box center [670, 373] width 9 height 9
radio input "true"
click at [611, 393] on div "Volgende vraag" at bounding box center [497, 408] width 550 height 43
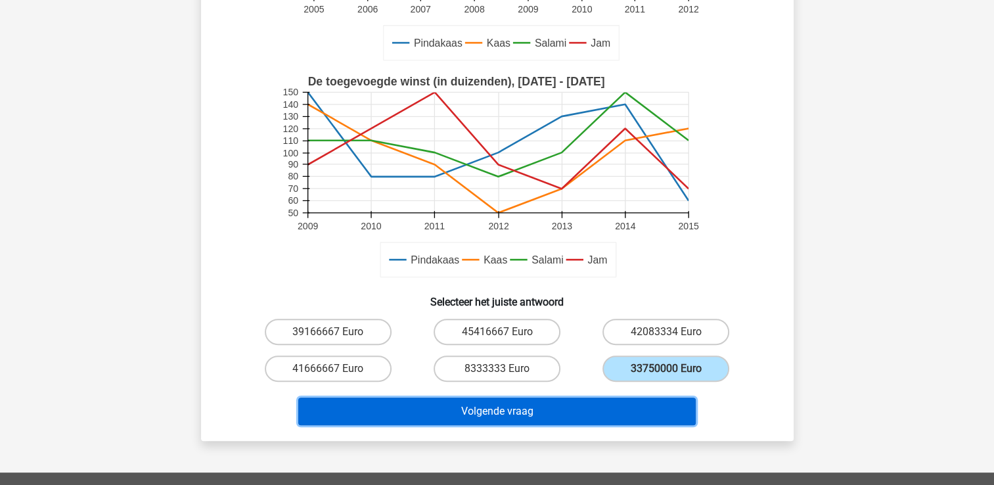
click at [604, 408] on button "Volgende vraag" at bounding box center [496, 411] width 397 height 28
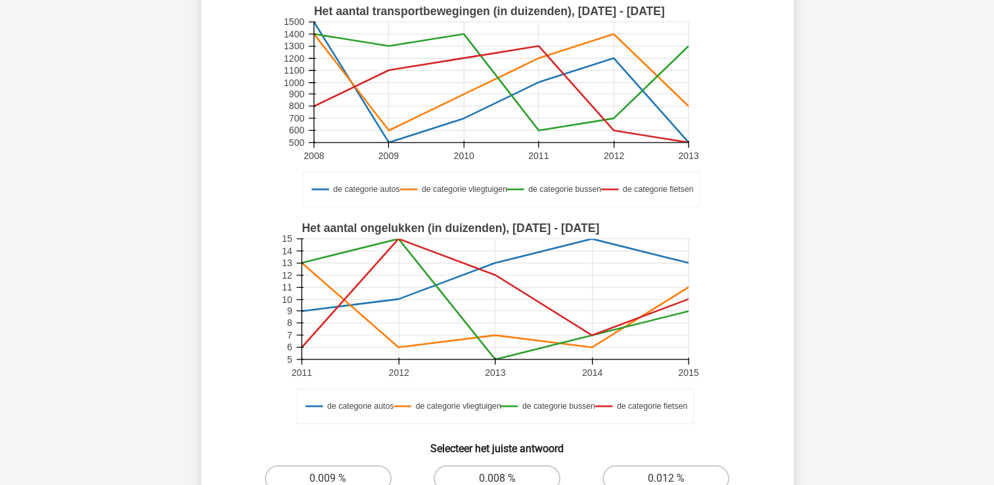
scroll to position [0, 0]
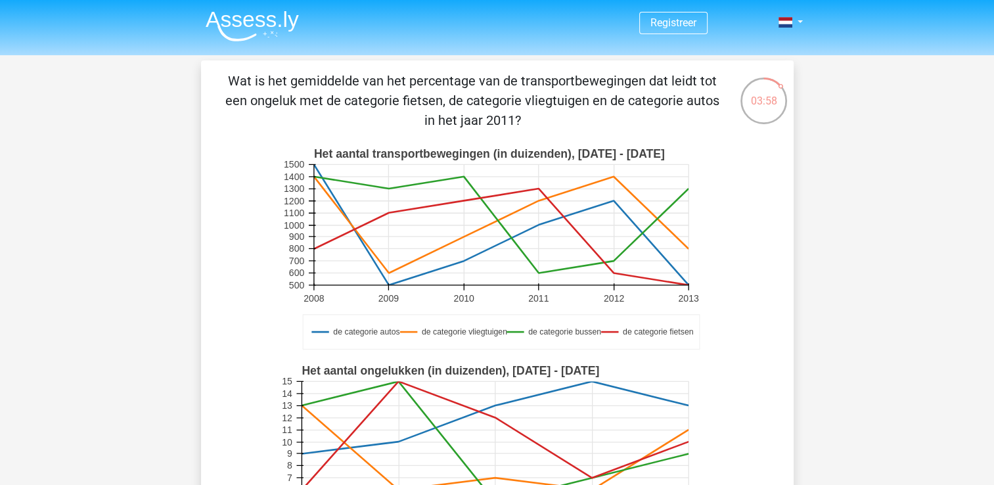
click at [573, 193] on rect at bounding box center [500, 224] width 374 height 120
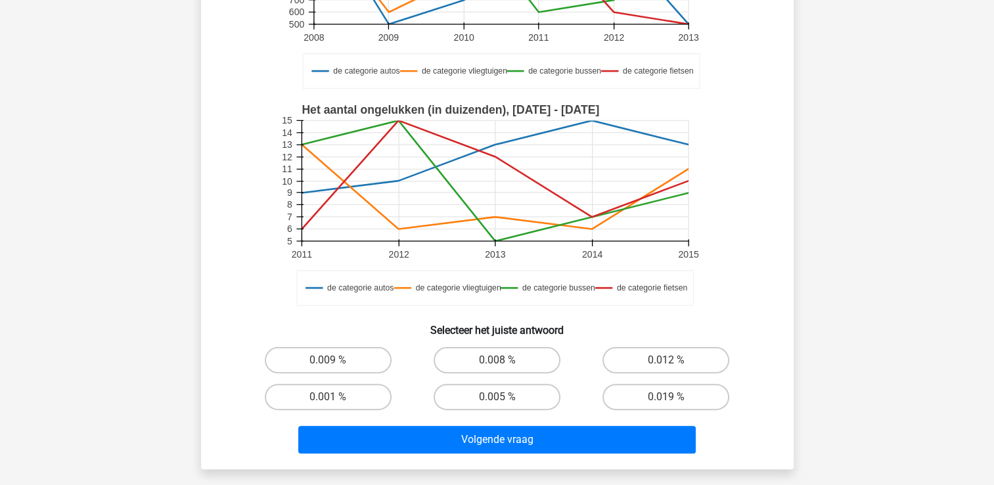
scroll to position [263, 0]
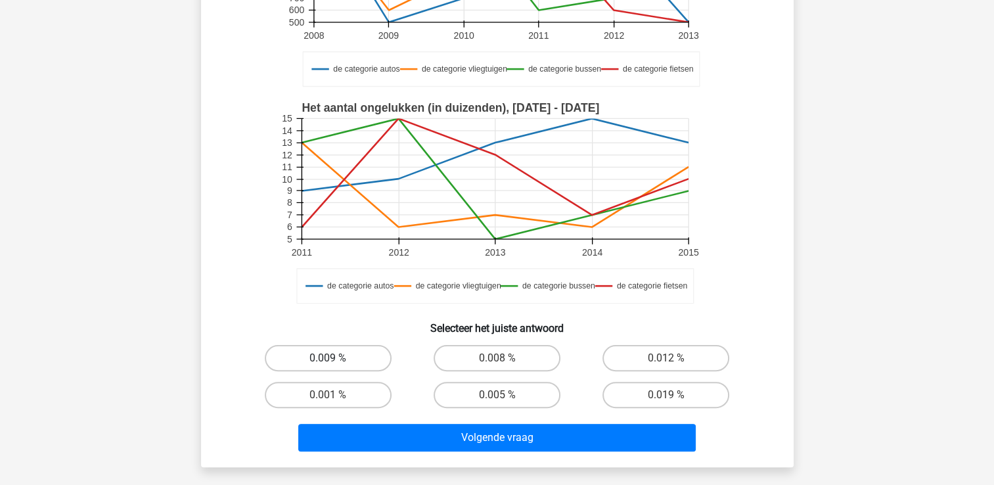
click at [351, 362] on label "0.009 %" at bounding box center [328, 358] width 127 height 26
click at [336, 362] on input "0.009 %" at bounding box center [332, 362] width 9 height 9
radio input "true"
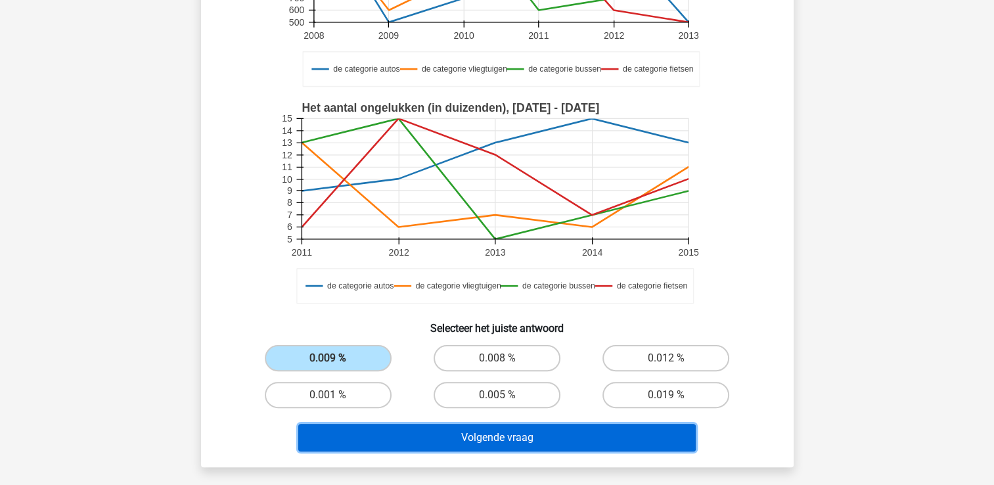
click at [464, 435] on button "Volgende vraag" at bounding box center [496, 438] width 397 height 28
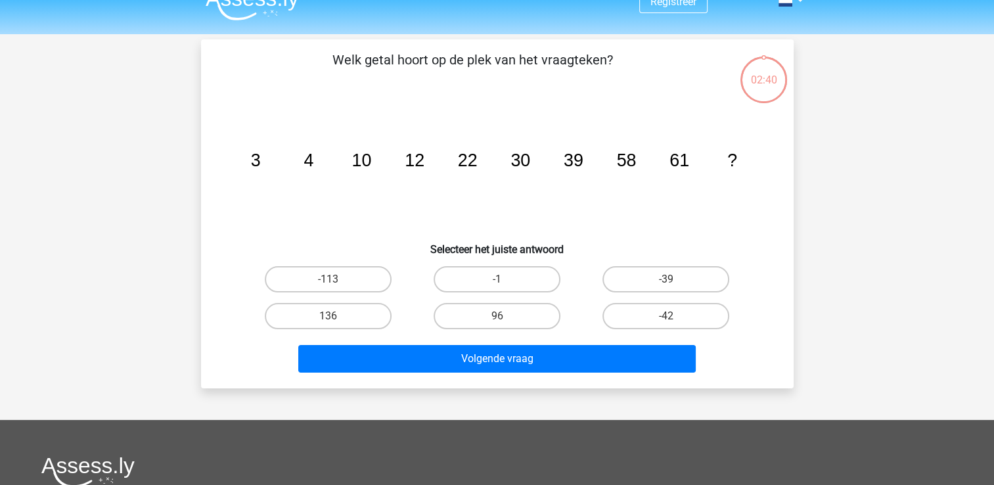
scroll to position [0, 0]
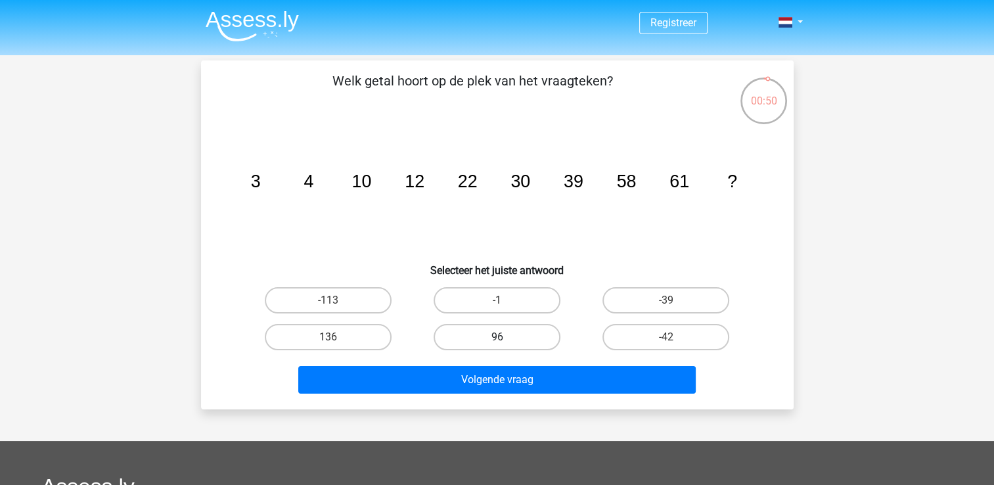
click at [482, 338] on label "96" at bounding box center [497, 337] width 127 height 26
click at [497, 338] on input "96" at bounding box center [501, 341] width 9 height 9
radio input "true"
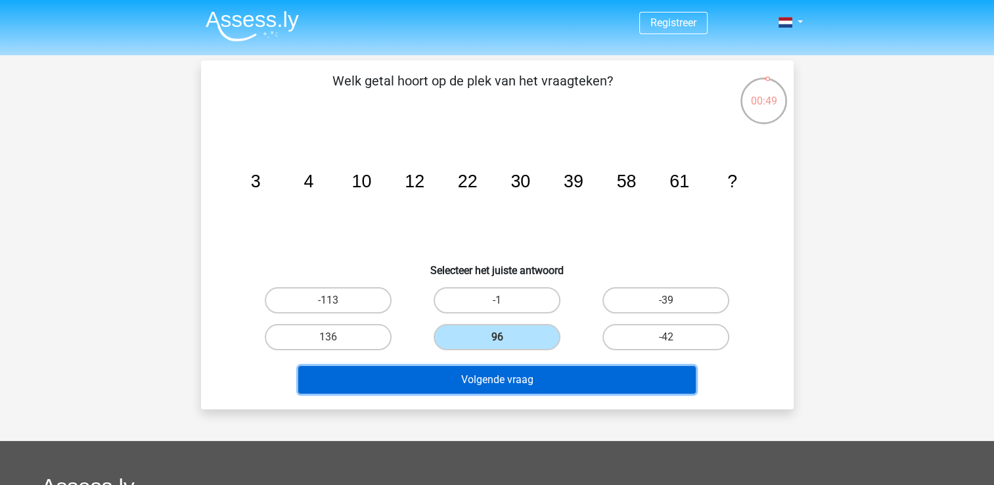
click at [498, 379] on button "Volgende vraag" at bounding box center [496, 380] width 397 height 28
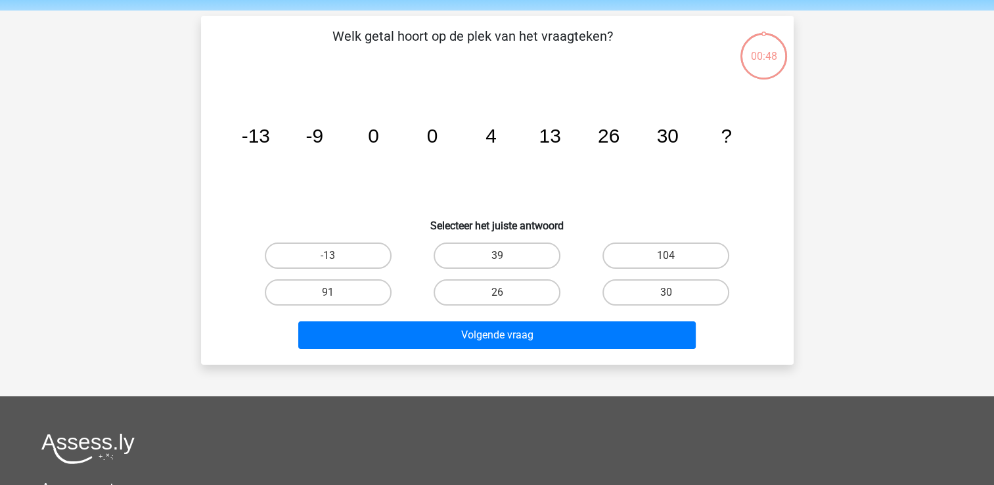
scroll to position [60, 0]
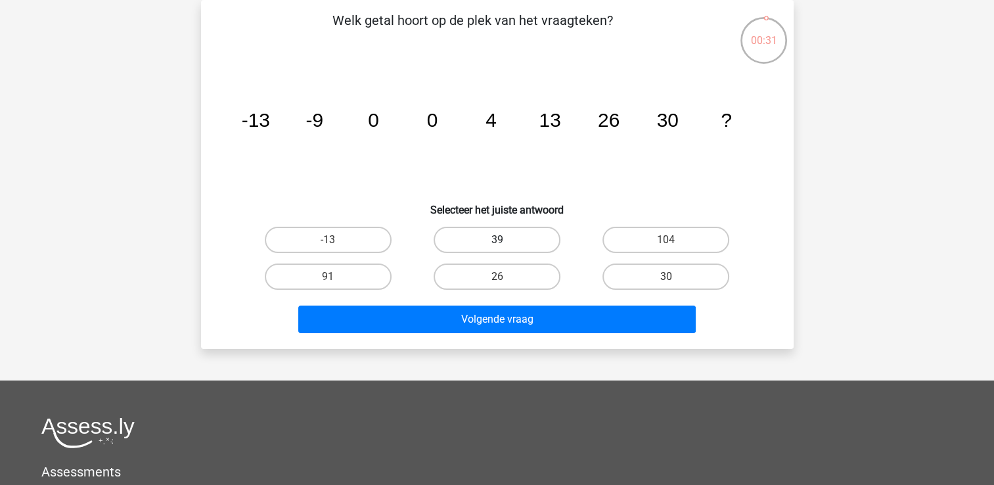
click at [453, 238] on label "39" at bounding box center [497, 240] width 127 height 26
click at [497, 240] on input "39" at bounding box center [501, 244] width 9 height 9
radio input "true"
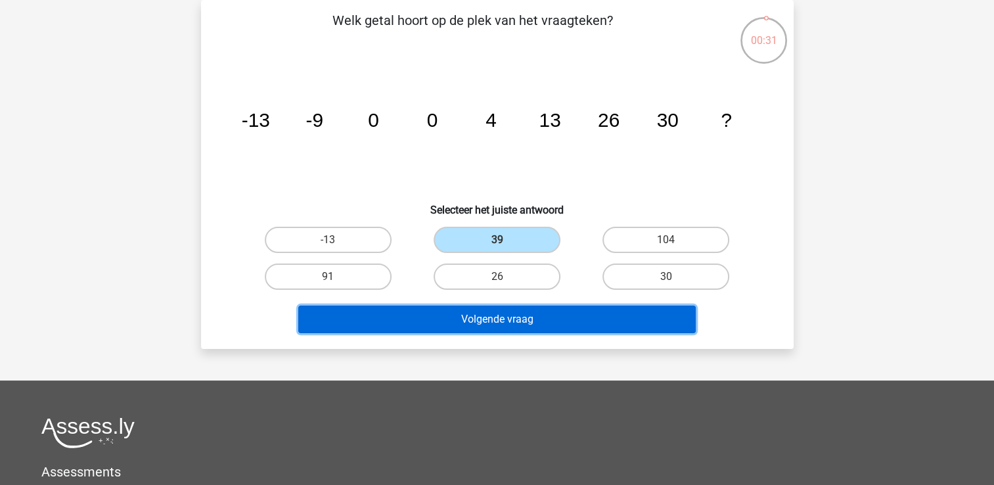
click at [456, 309] on button "Volgende vraag" at bounding box center [496, 319] width 397 height 28
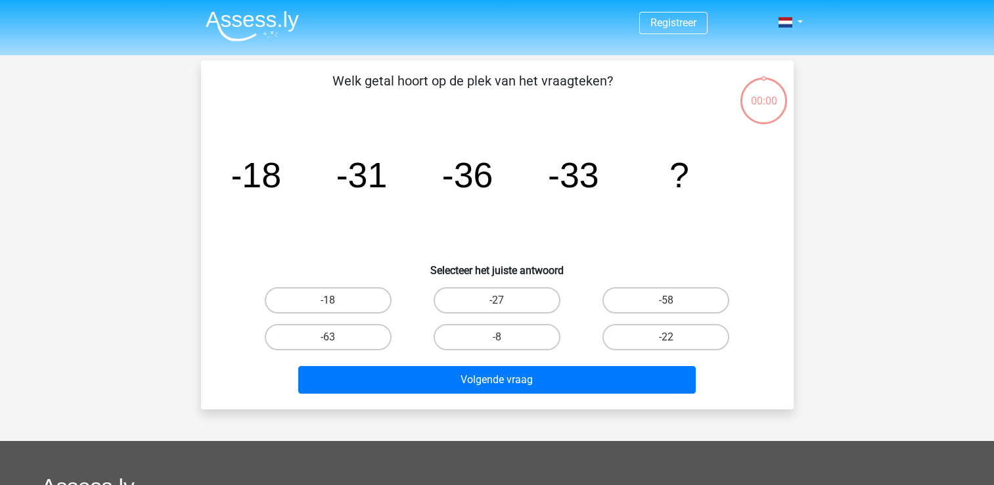
scroll to position [60, 0]
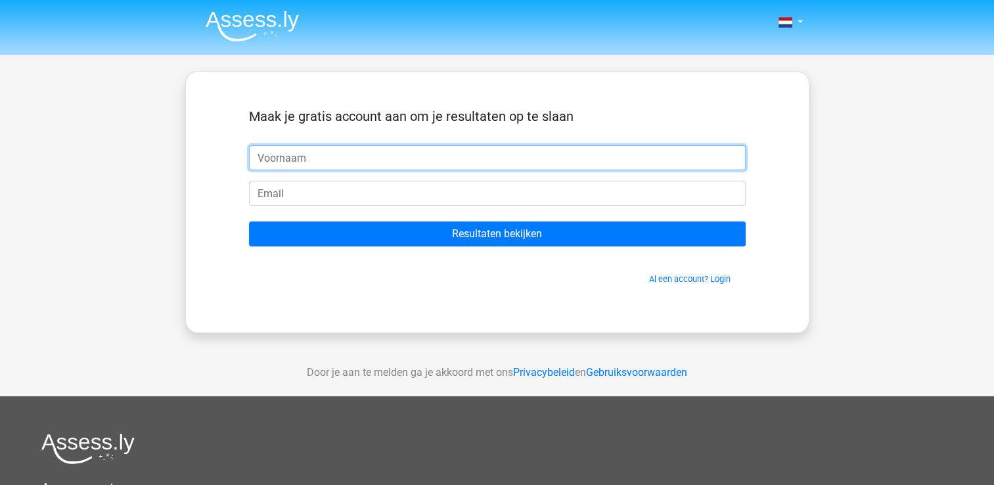
click at [360, 150] on input "text" at bounding box center [497, 157] width 497 height 25
type input "Ruud Hulshof"
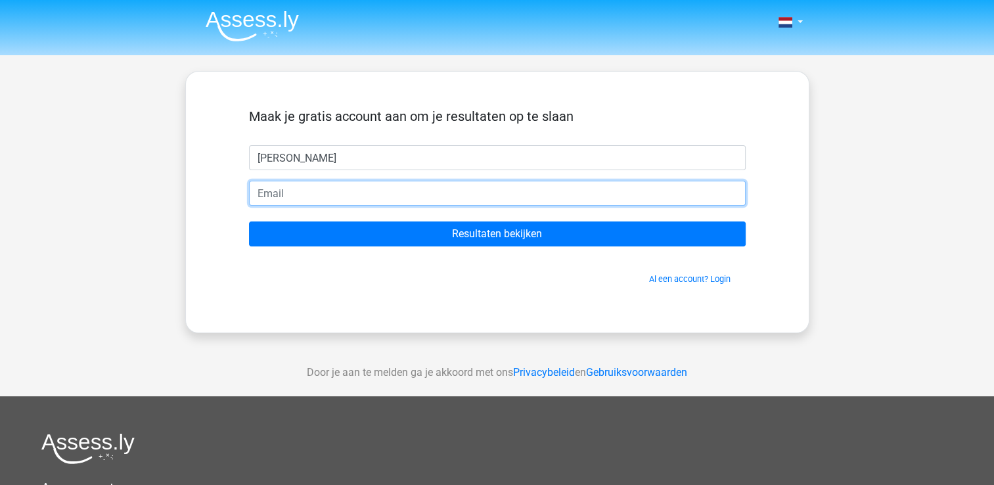
type input "ruudhulshof@hotmail.nl"
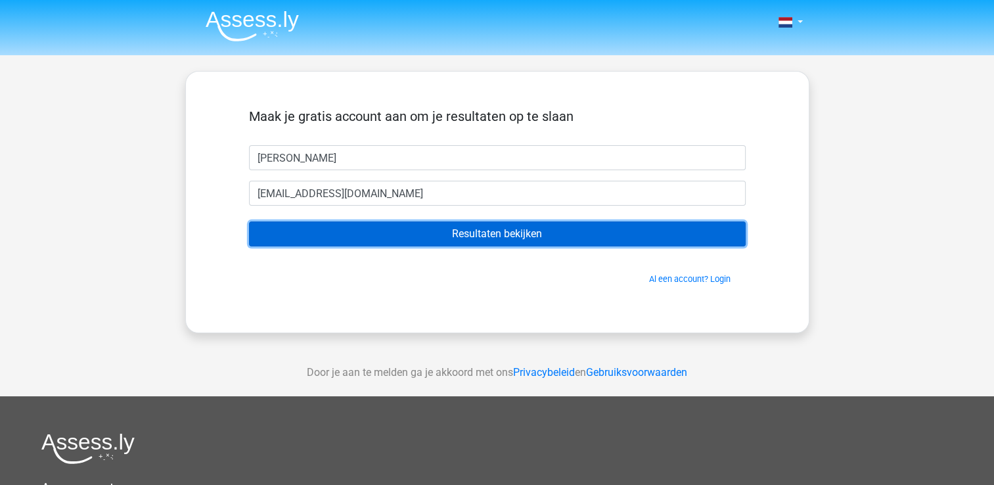
click at [320, 235] on input "Resultaten bekijken" at bounding box center [497, 233] width 497 height 25
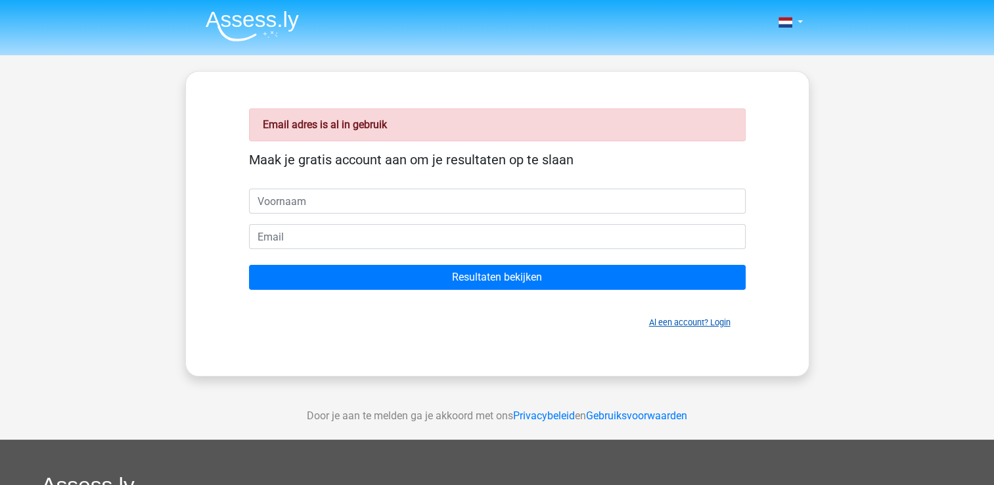
click at [687, 317] on link "Al een account? Login" at bounding box center [689, 322] width 81 height 10
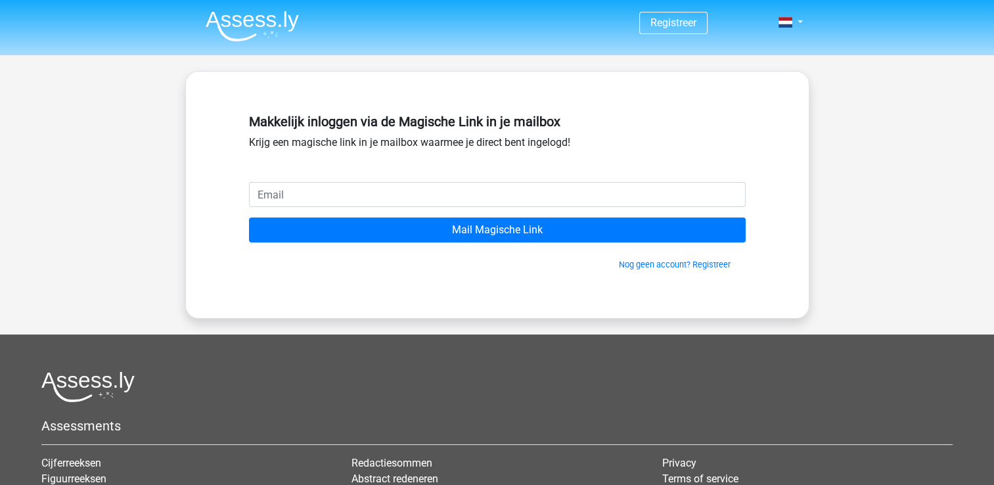
click at [429, 208] on form "Mail Magische Link Nog geen account? Registreer" at bounding box center [497, 226] width 497 height 89
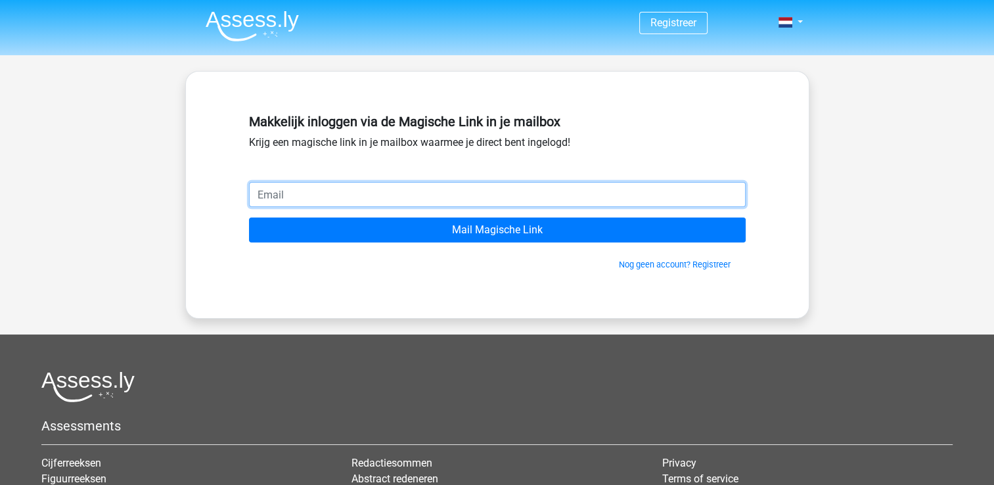
click at [411, 199] on input "email" at bounding box center [497, 194] width 497 height 25
type input "ruudhulshof@hotmail.nl"
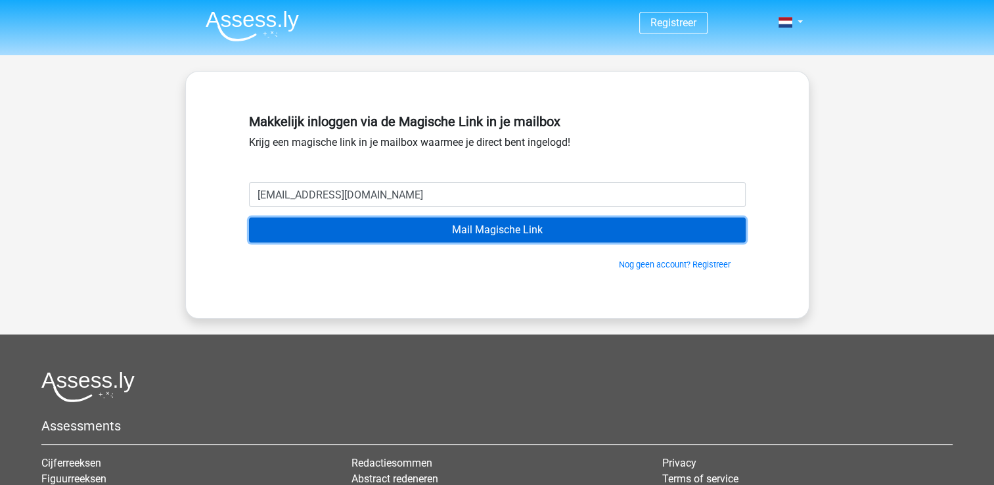
click at [413, 238] on input "Mail Magische Link" at bounding box center [497, 229] width 497 height 25
